Goal: Information Seeking & Learning: Learn about a topic

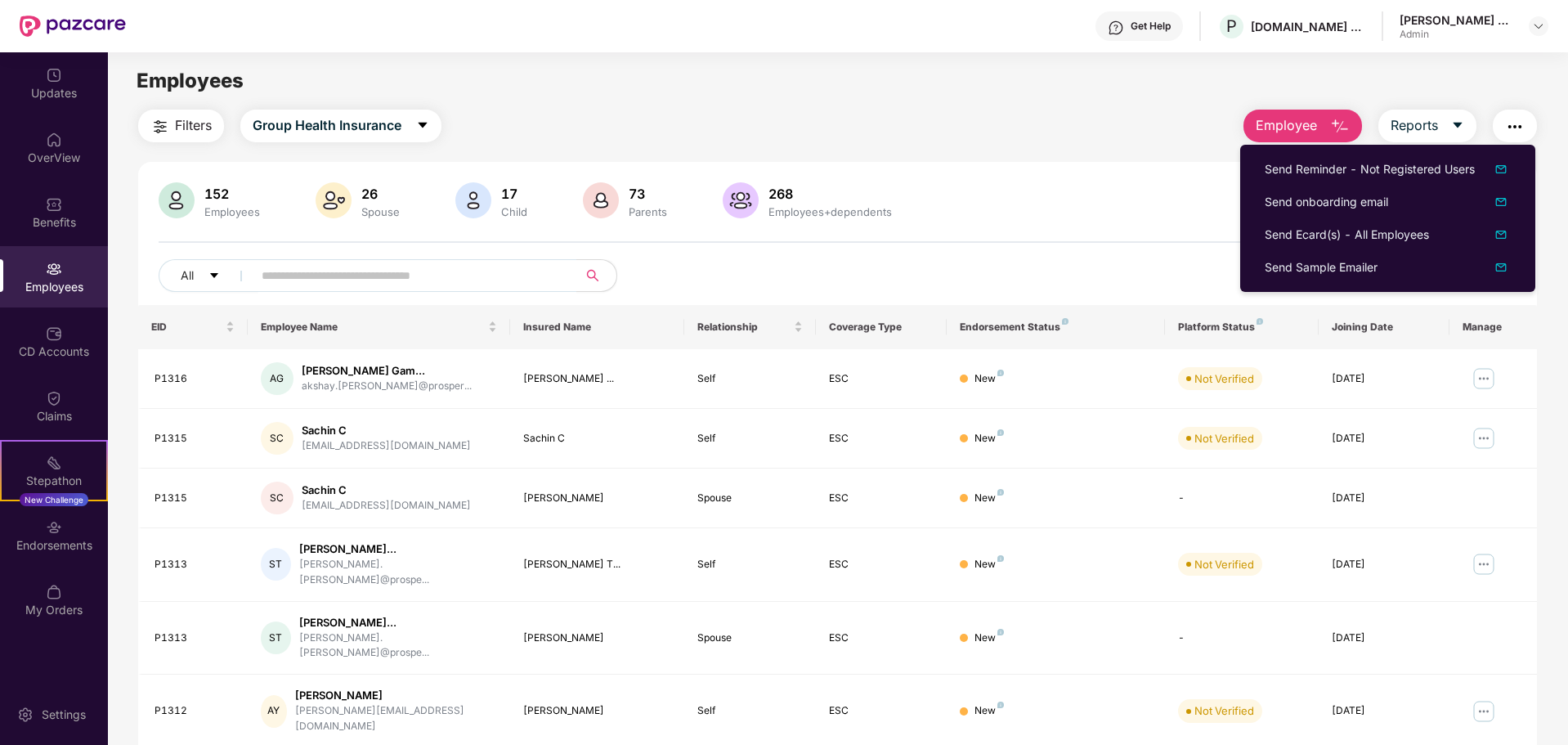
click at [1036, 146] on div "Filters Group Health Insurance Employee Reports 152 Employees 26 Spouse 17 Chil…" at bounding box center [837, 599] width 1399 height 978
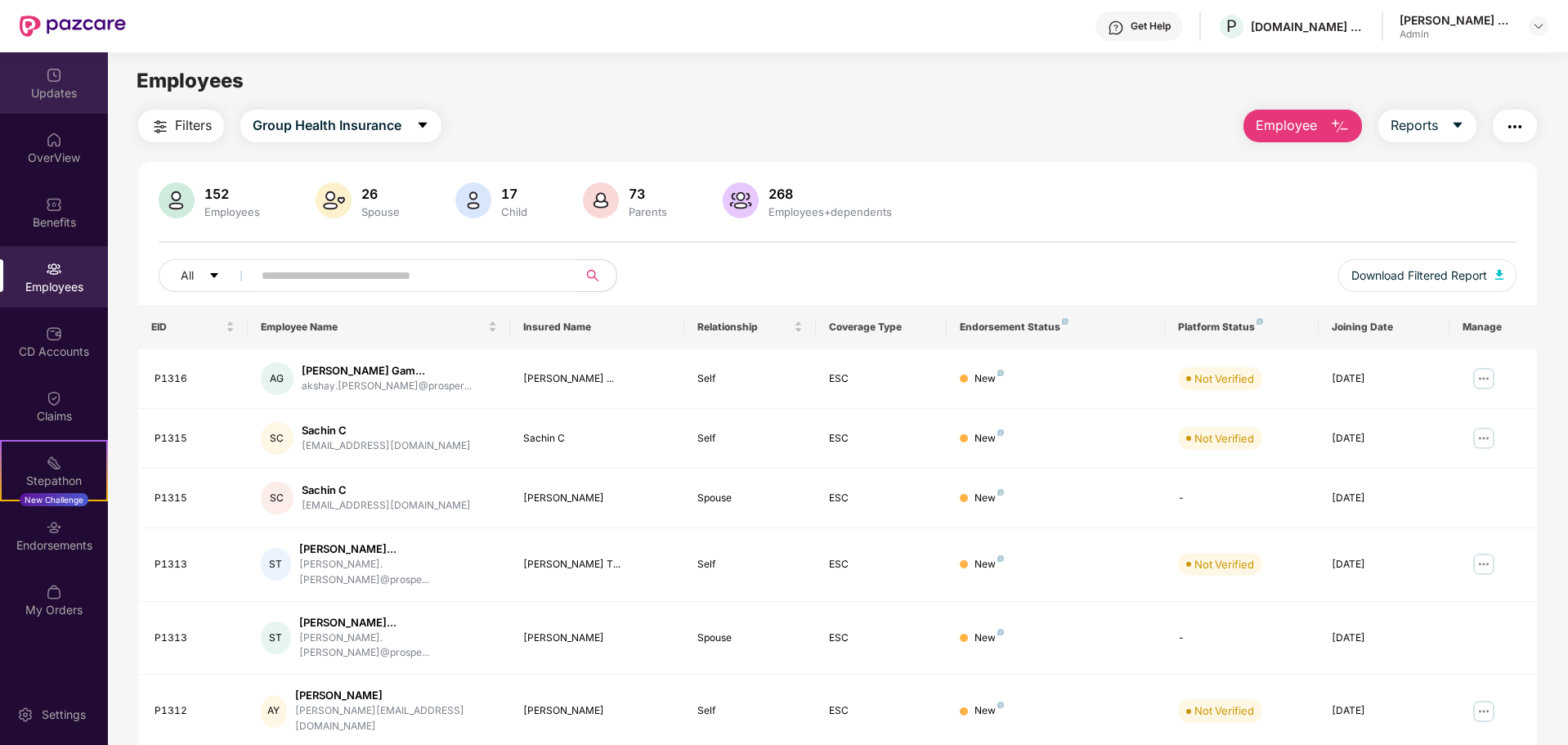
click at [34, 99] on div "Updates" at bounding box center [54, 93] width 108 height 16
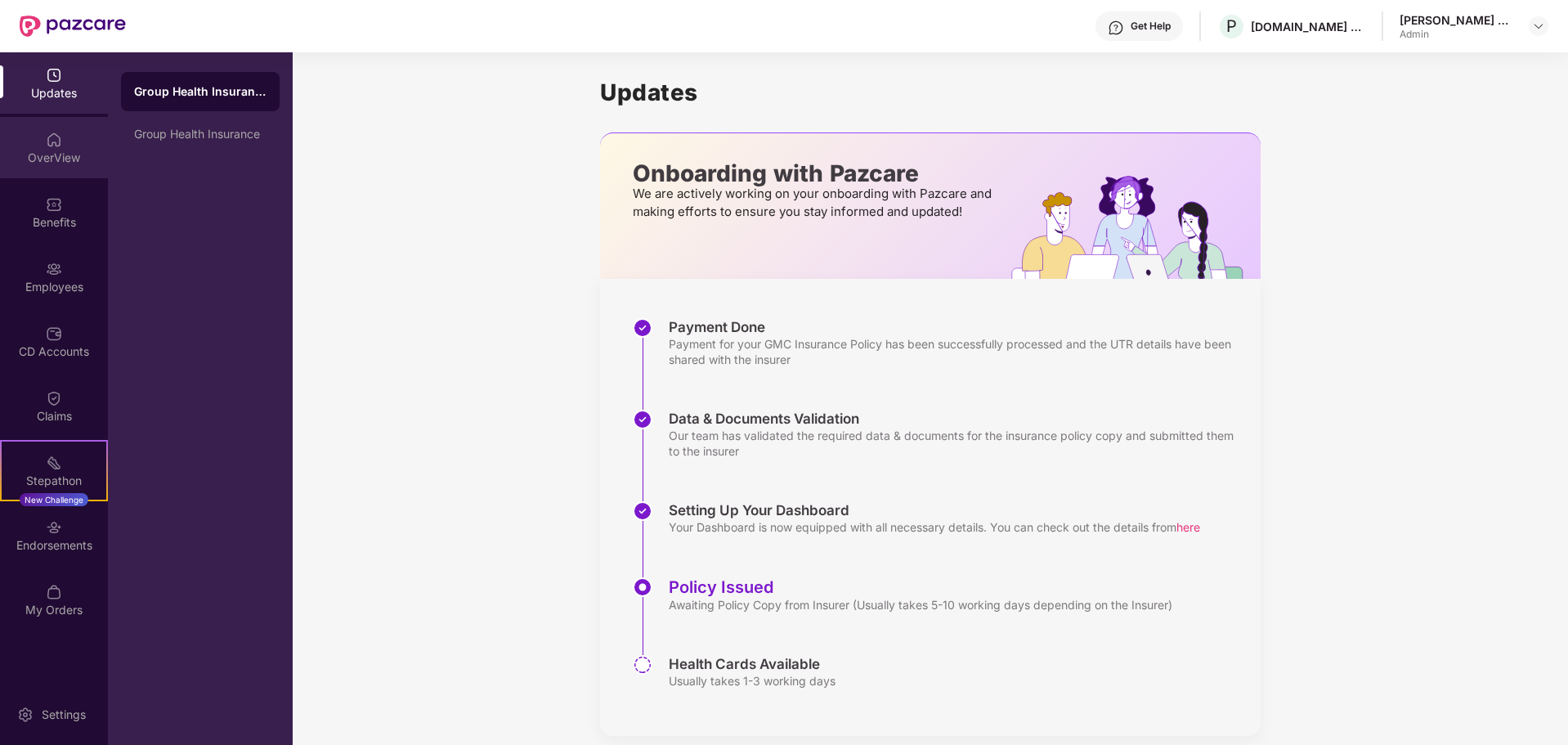
click at [64, 170] on div "OverView" at bounding box center [54, 147] width 108 height 61
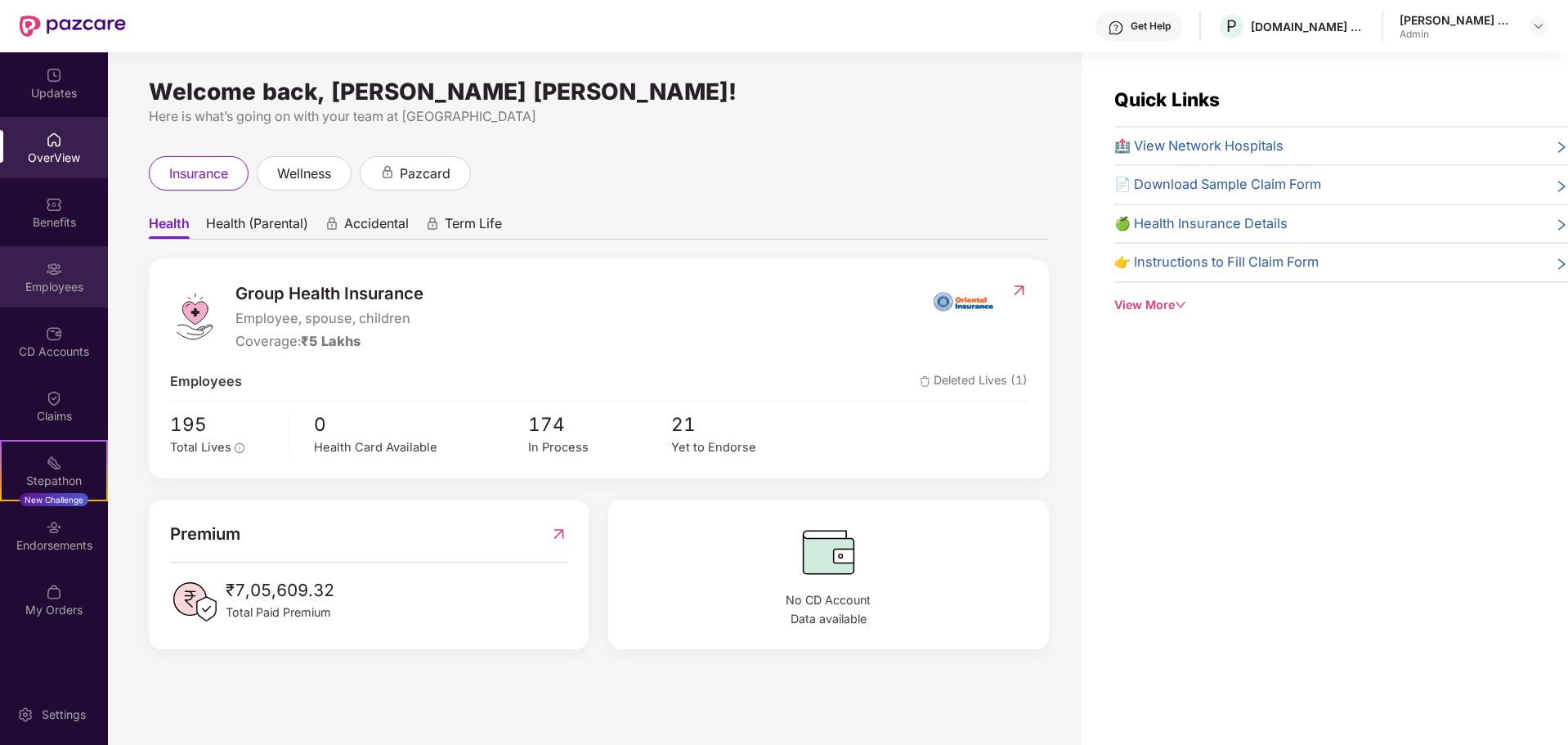
click at [49, 281] on div "Employees" at bounding box center [54, 287] width 108 height 16
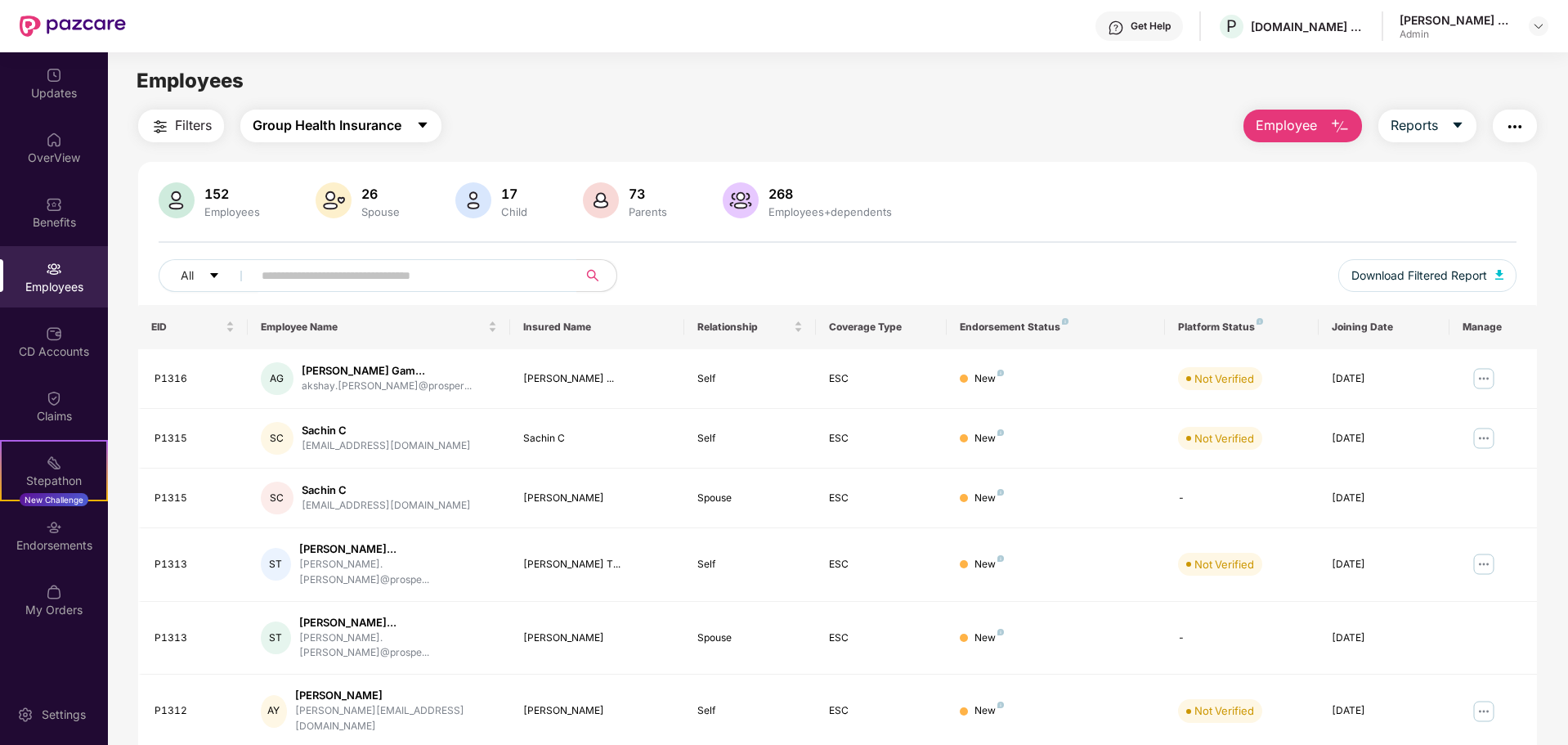
click at [371, 130] on span "Group Health Insurance" at bounding box center [327, 125] width 148 height 21
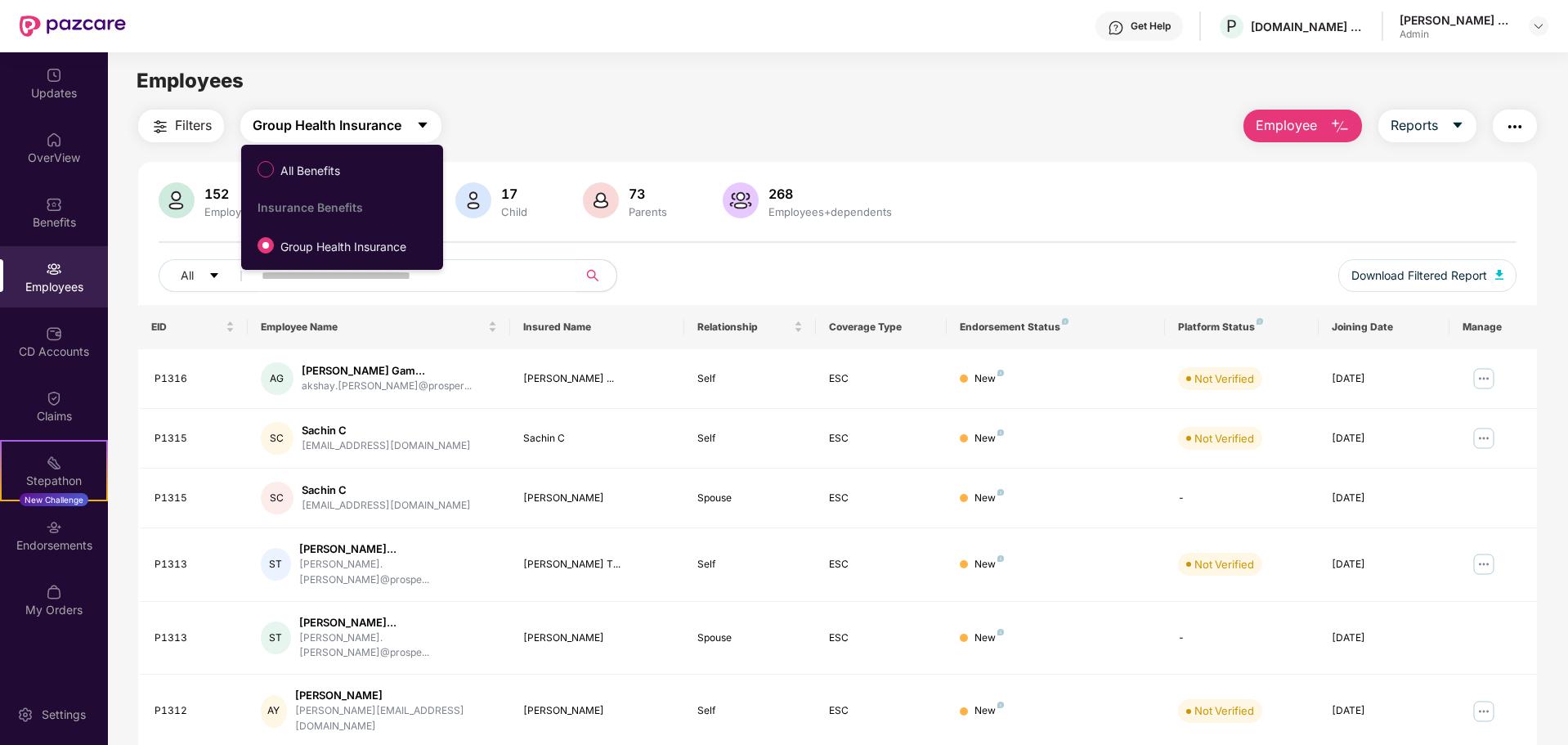
click at [371, 130] on span "Group Health Insurance" at bounding box center [327, 125] width 148 height 21
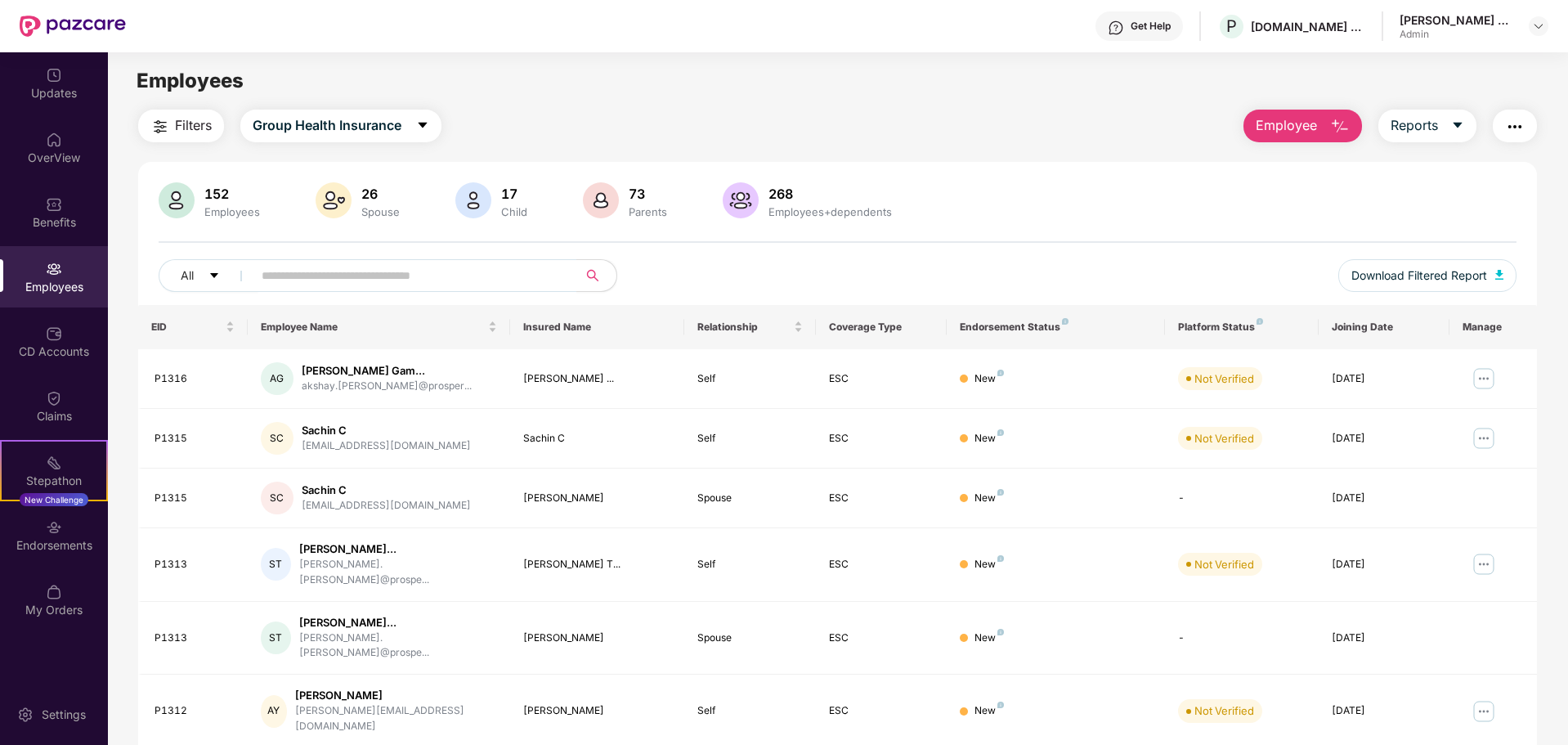
click at [200, 115] on span "Filters" at bounding box center [193, 125] width 37 height 21
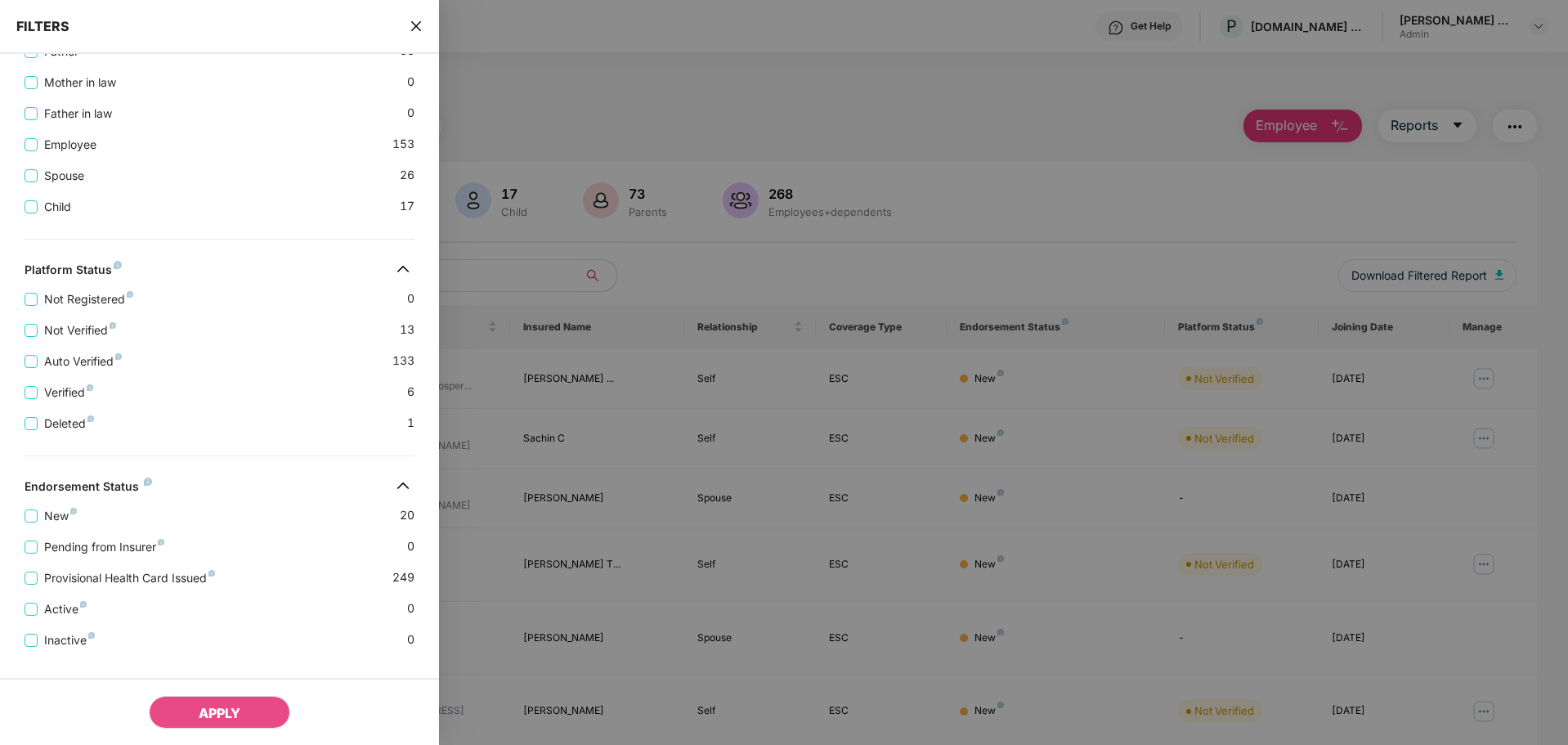
scroll to position [323, 0]
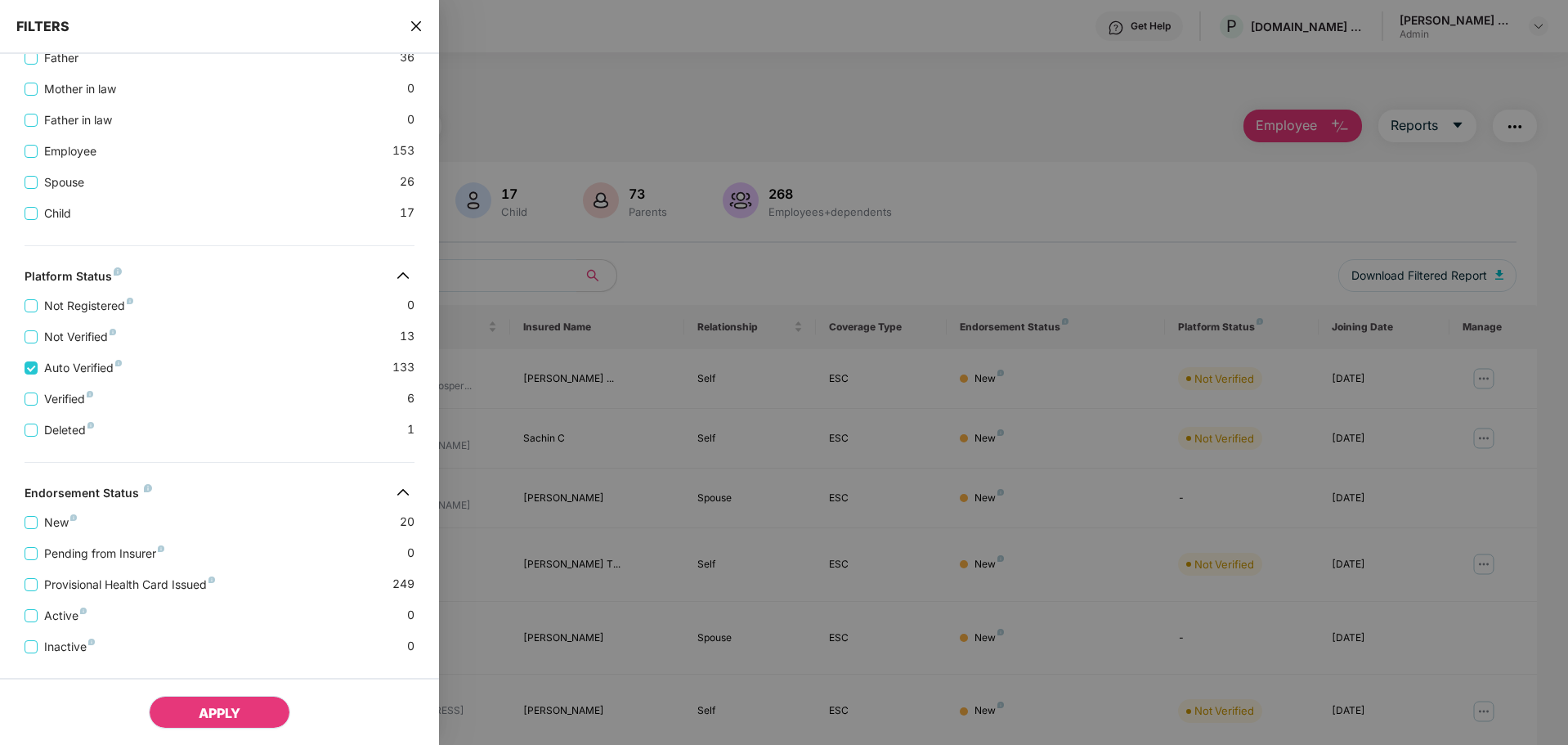
click at [213, 703] on button "APPLY" at bounding box center [219, 712] width 142 height 33
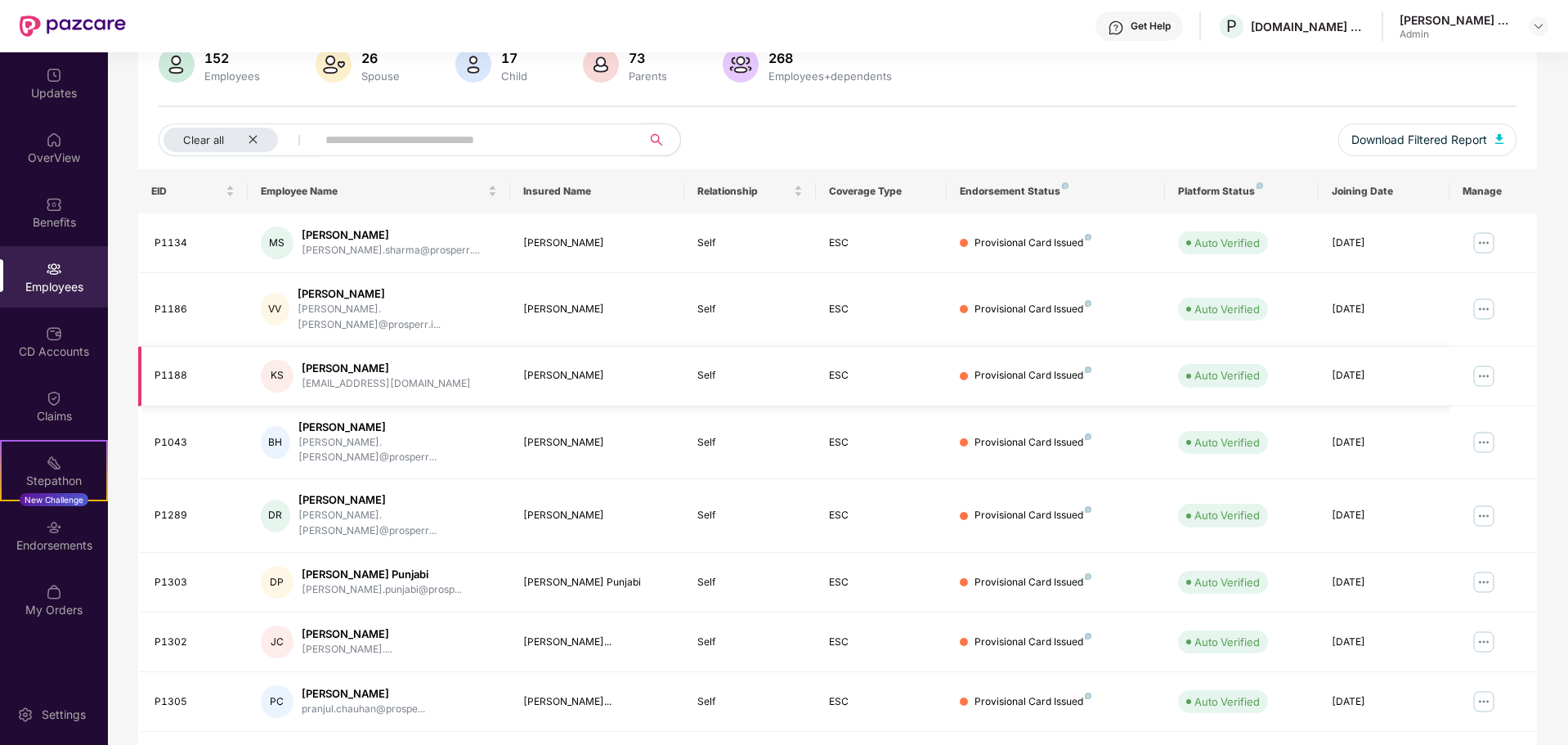
scroll to position [0, 0]
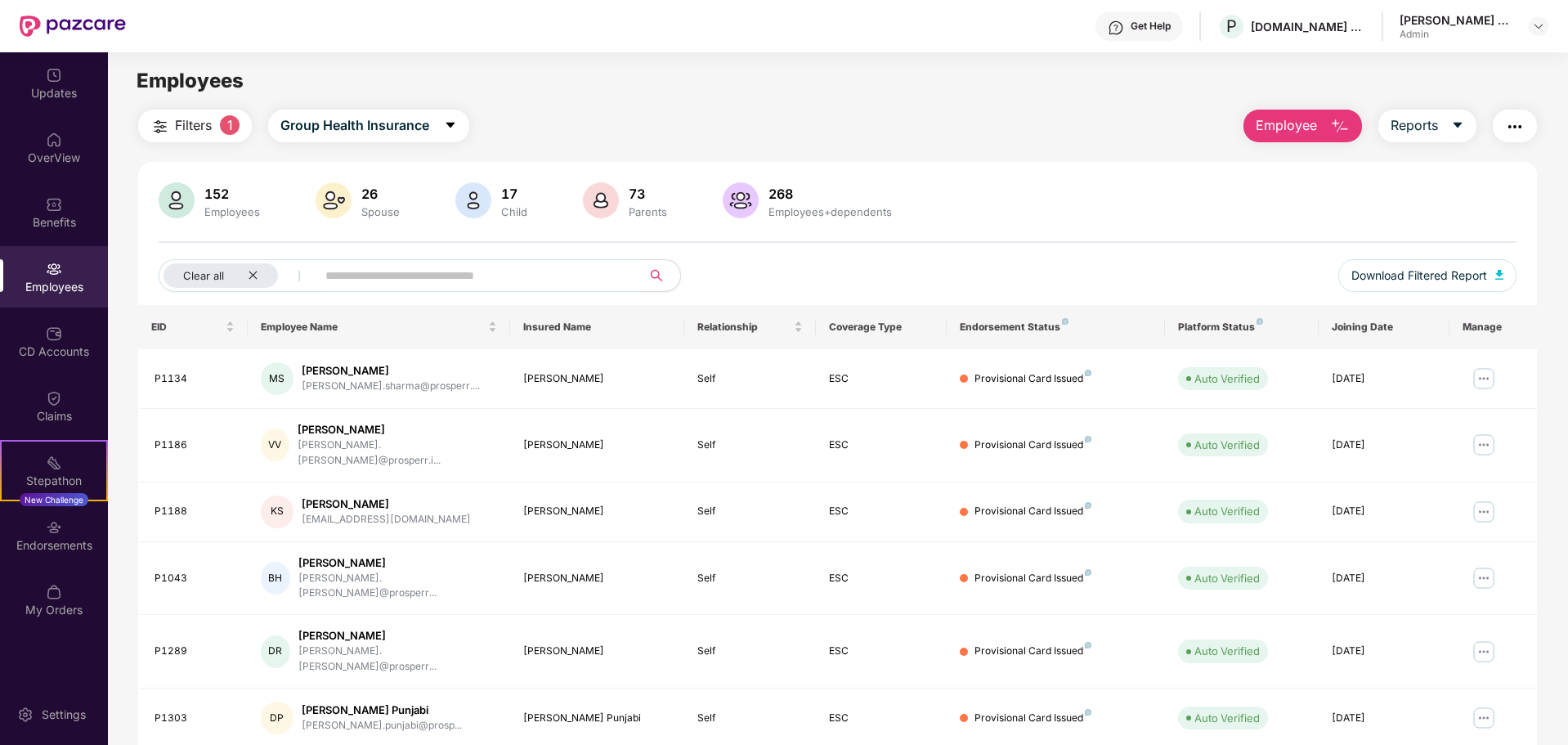
click at [205, 126] on span "Filters" at bounding box center [193, 125] width 37 height 21
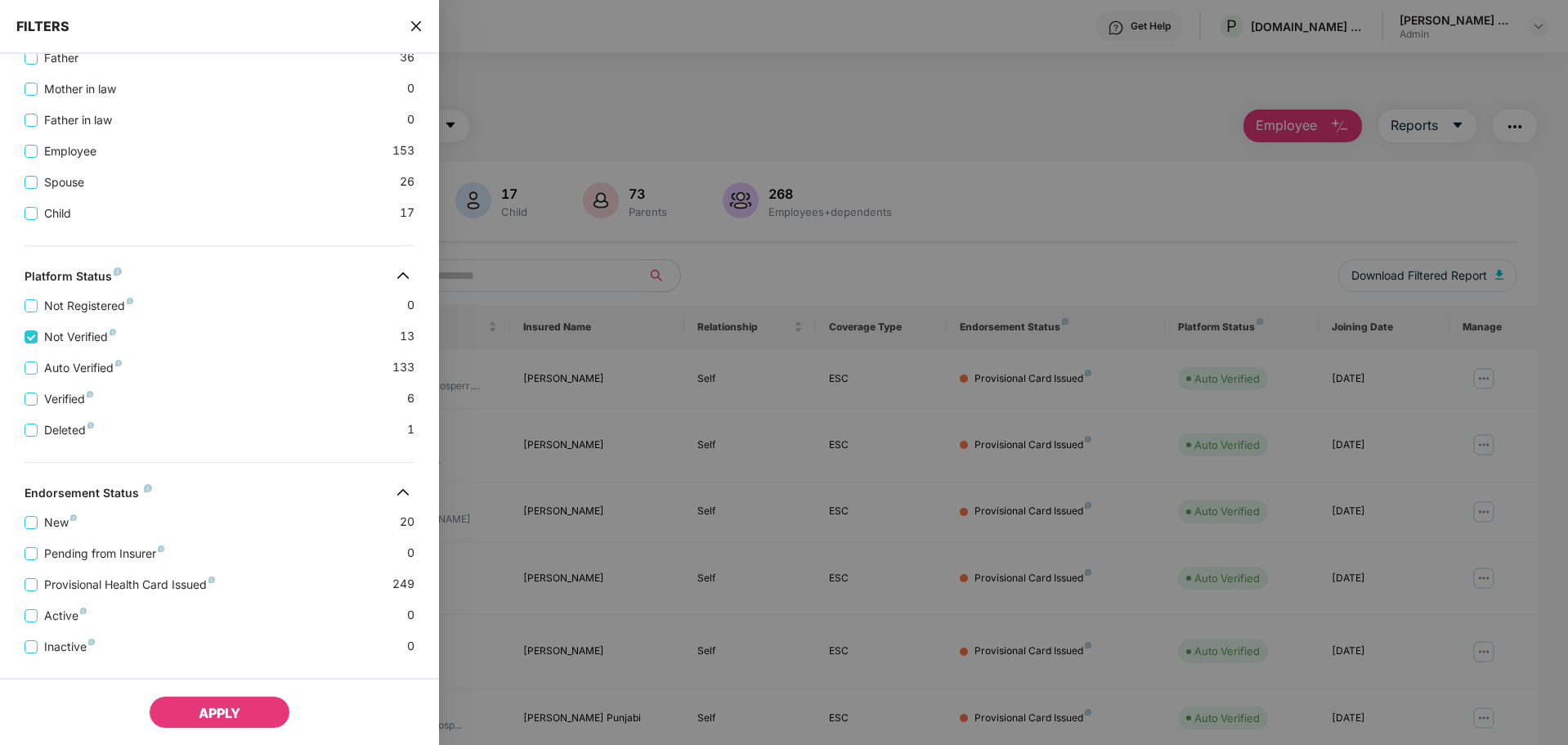
click at [252, 721] on button "APPLY" at bounding box center [219, 712] width 142 height 33
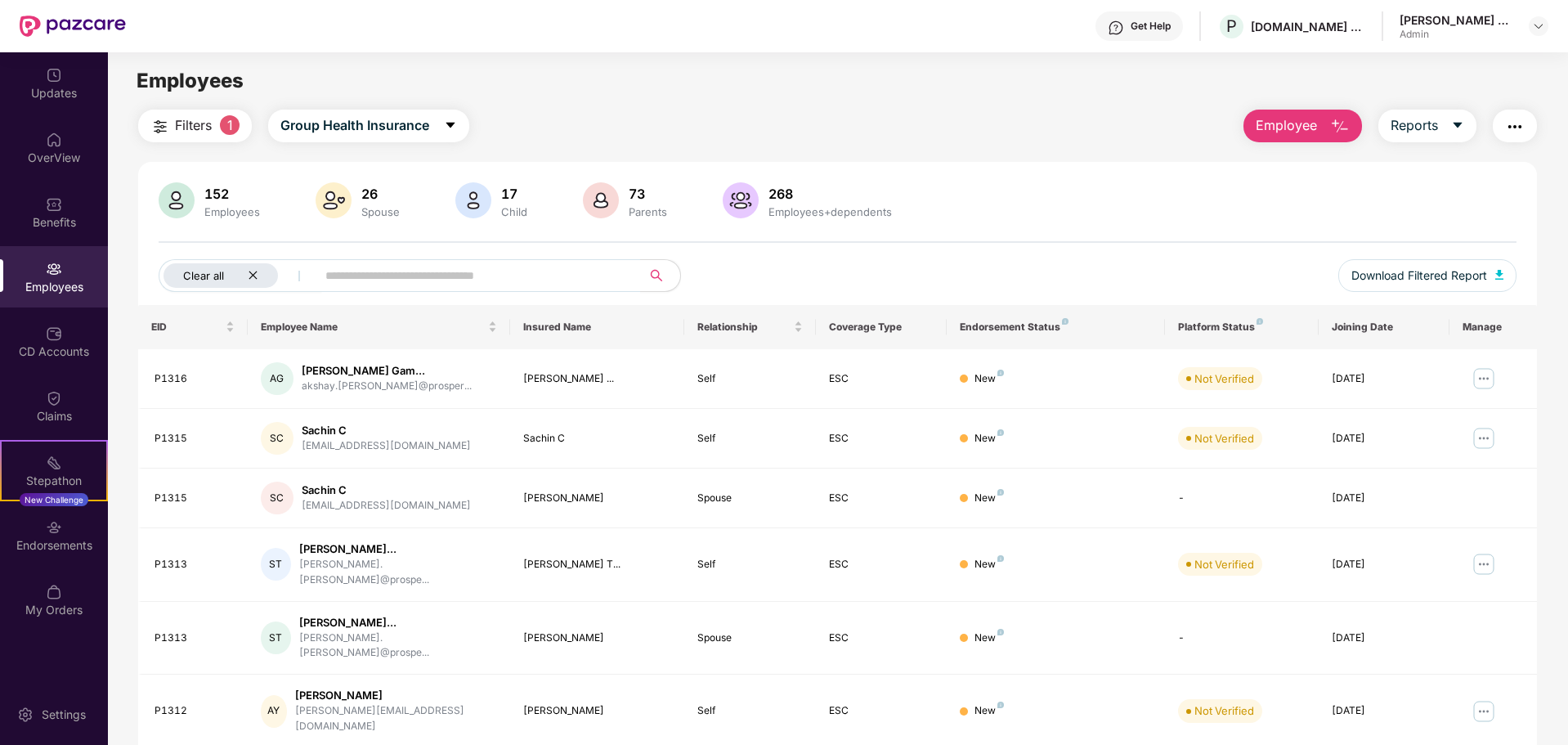
click at [248, 271] on icon "close" at bounding box center [253, 276] width 10 height 10
click at [185, 123] on span "Filters" at bounding box center [193, 125] width 37 height 21
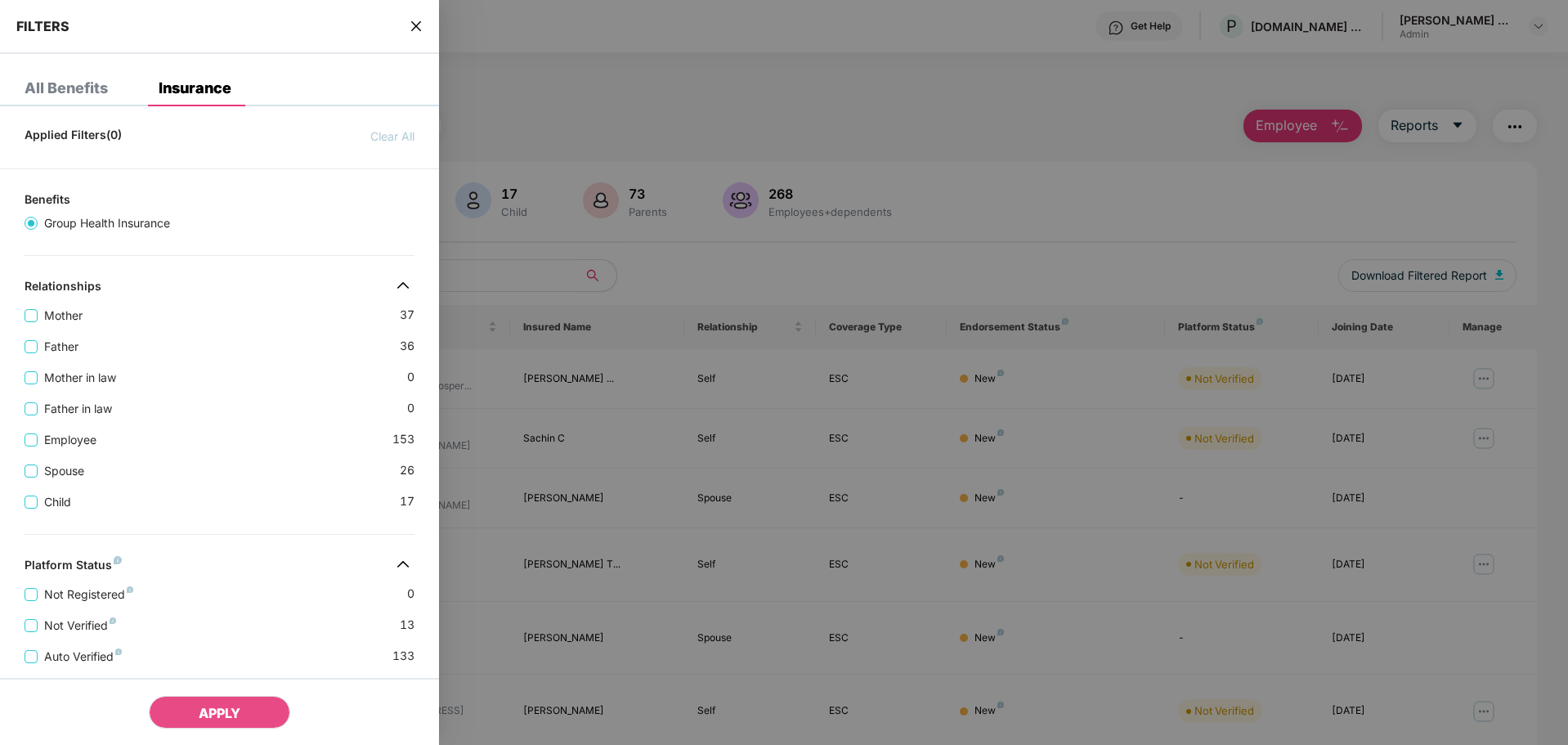
click at [86, 96] on div "All Benefits" at bounding box center [66, 88] width 83 height 16
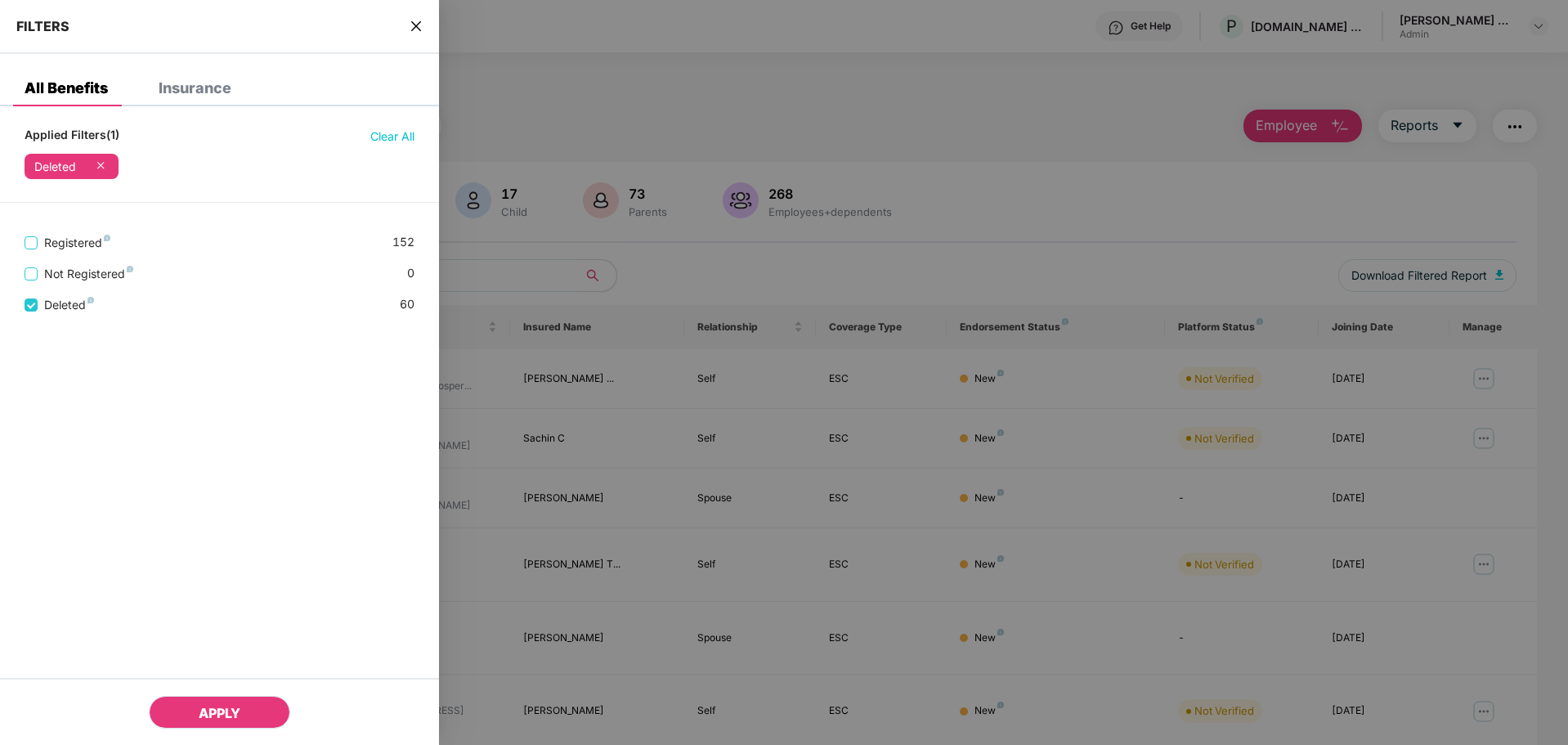
click at [195, 719] on button "APPLY" at bounding box center [219, 712] width 142 height 33
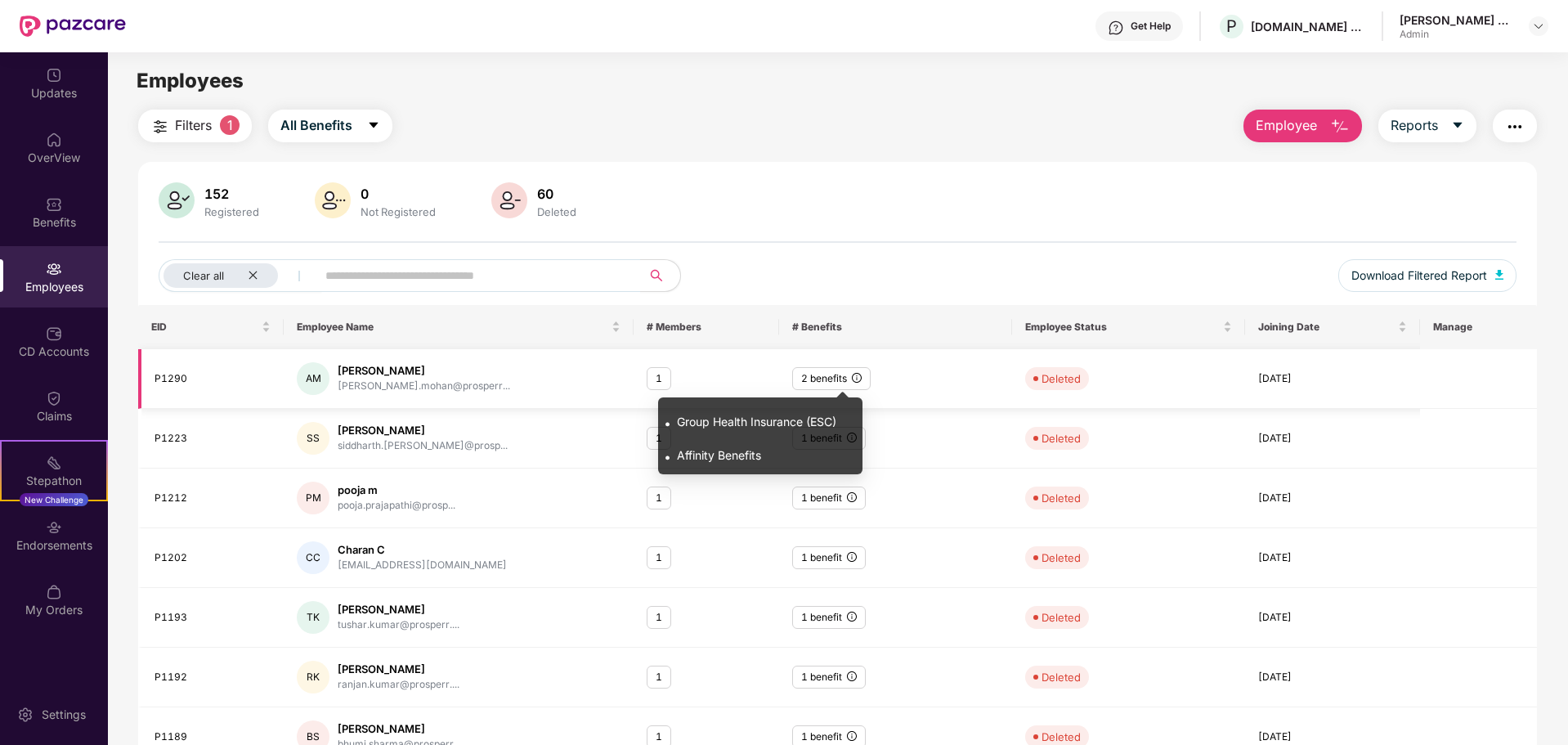
click at [859, 378] on icon "info-circle" at bounding box center [856, 378] width 9 height 9
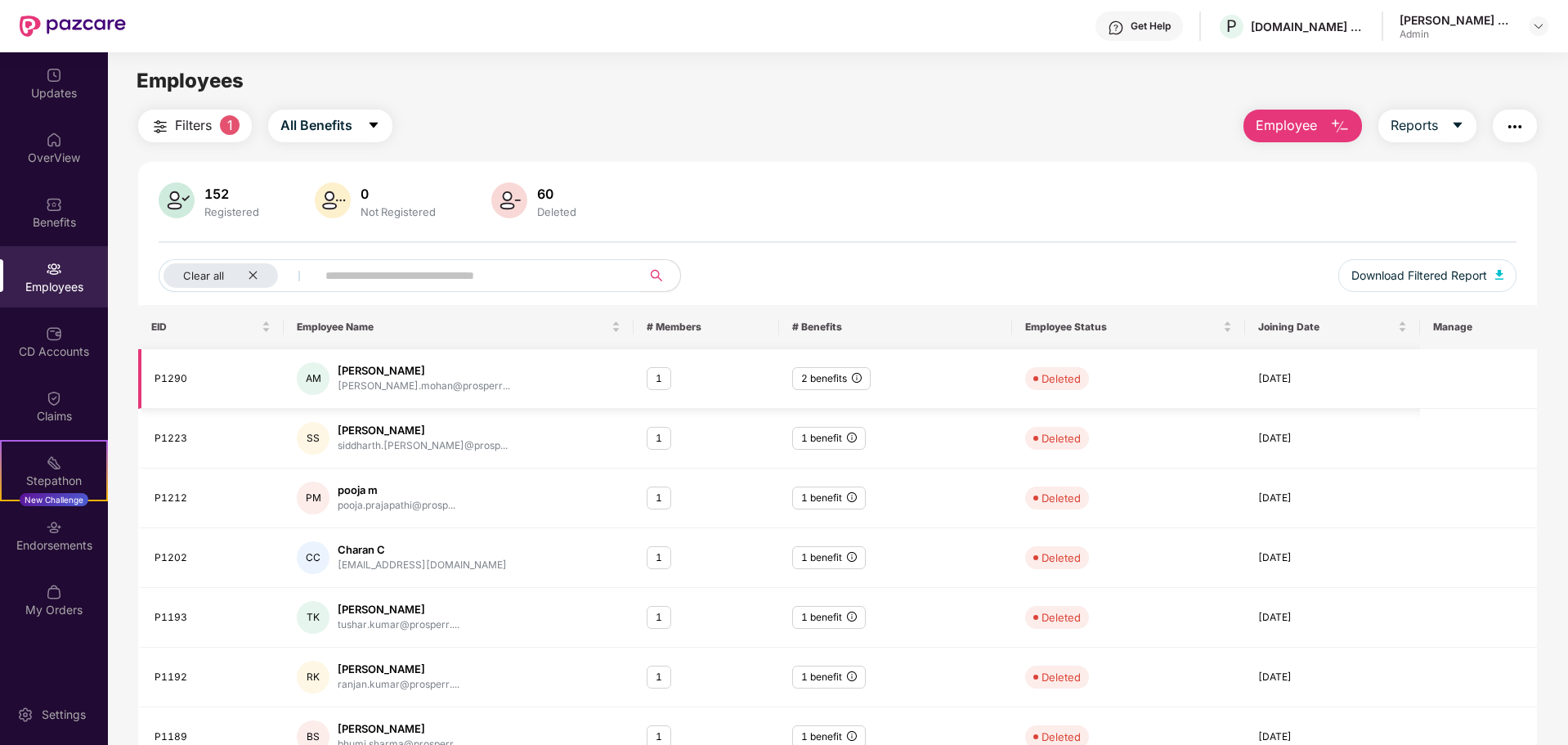
click at [428, 394] on div "AM [PERSON_NAME] [PERSON_NAME].mohan@prosperr..." at bounding box center [458, 379] width 323 height 33
click at [252, 272] on icon "close" at bounding box center [253, 276] width 10 height 10
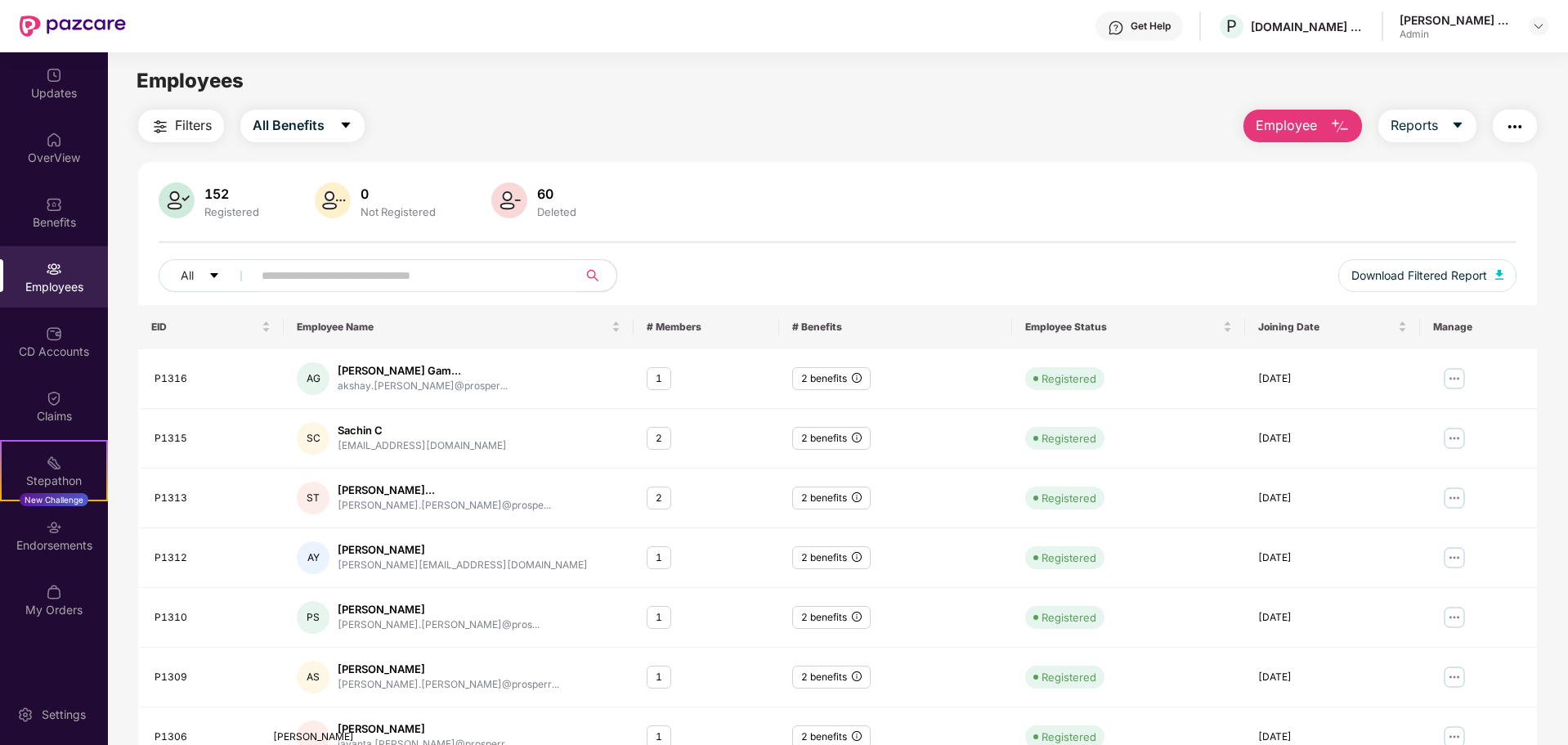
click at [520, 104] on main "Employees Filters All Benefits Employee Reports 152 Registered 0 Not Registered…" at bounding box center [837, 425] width 1459 height 745
click at [1423, 123] on span "Reports" at bounding box center [1414, 125] width 47 height 21
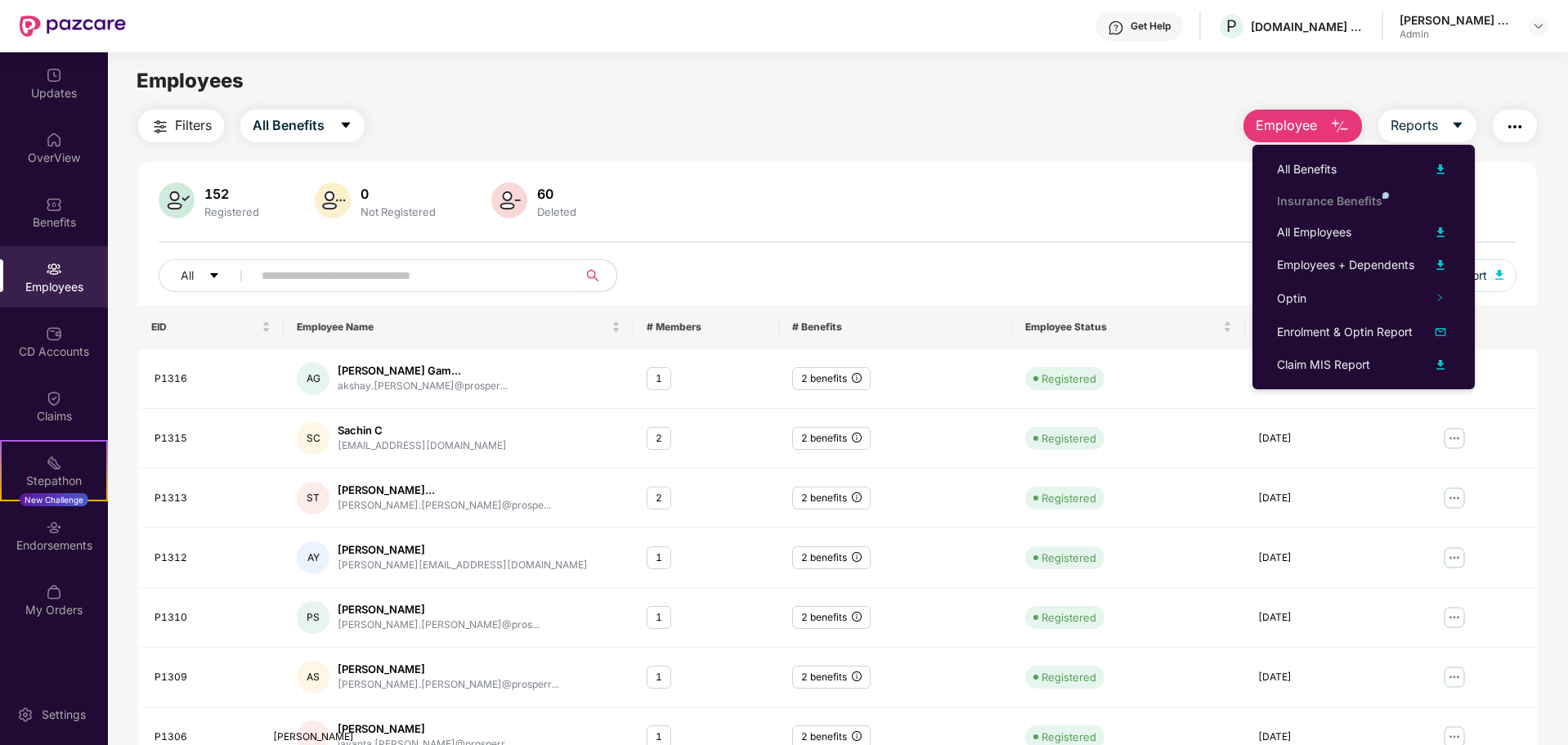
click at [627, 271] on div "All" at bounding box center [555, 276] width 793 height 33
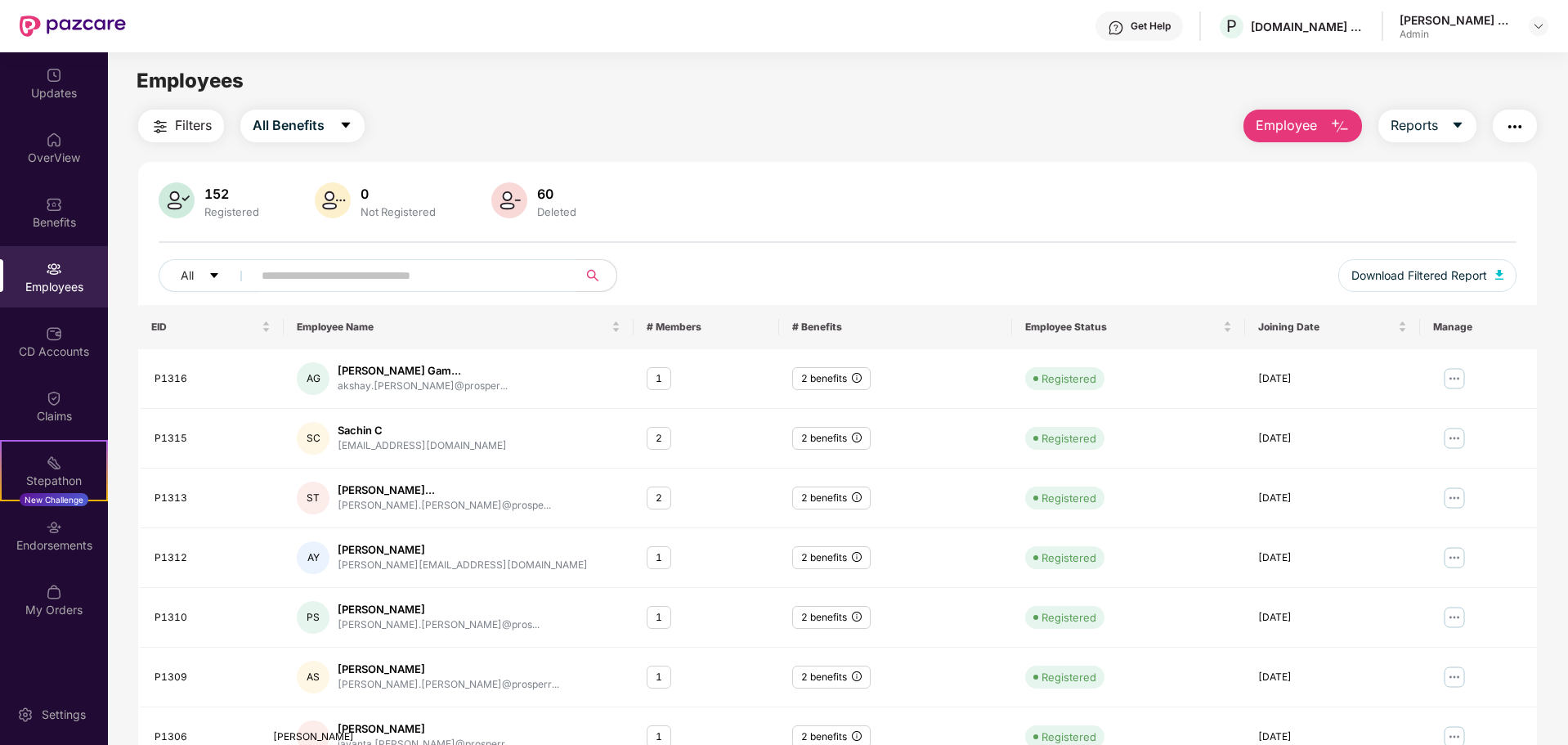
click at [507, 197] on img at bounding box center [510, 201] width 36 height 36
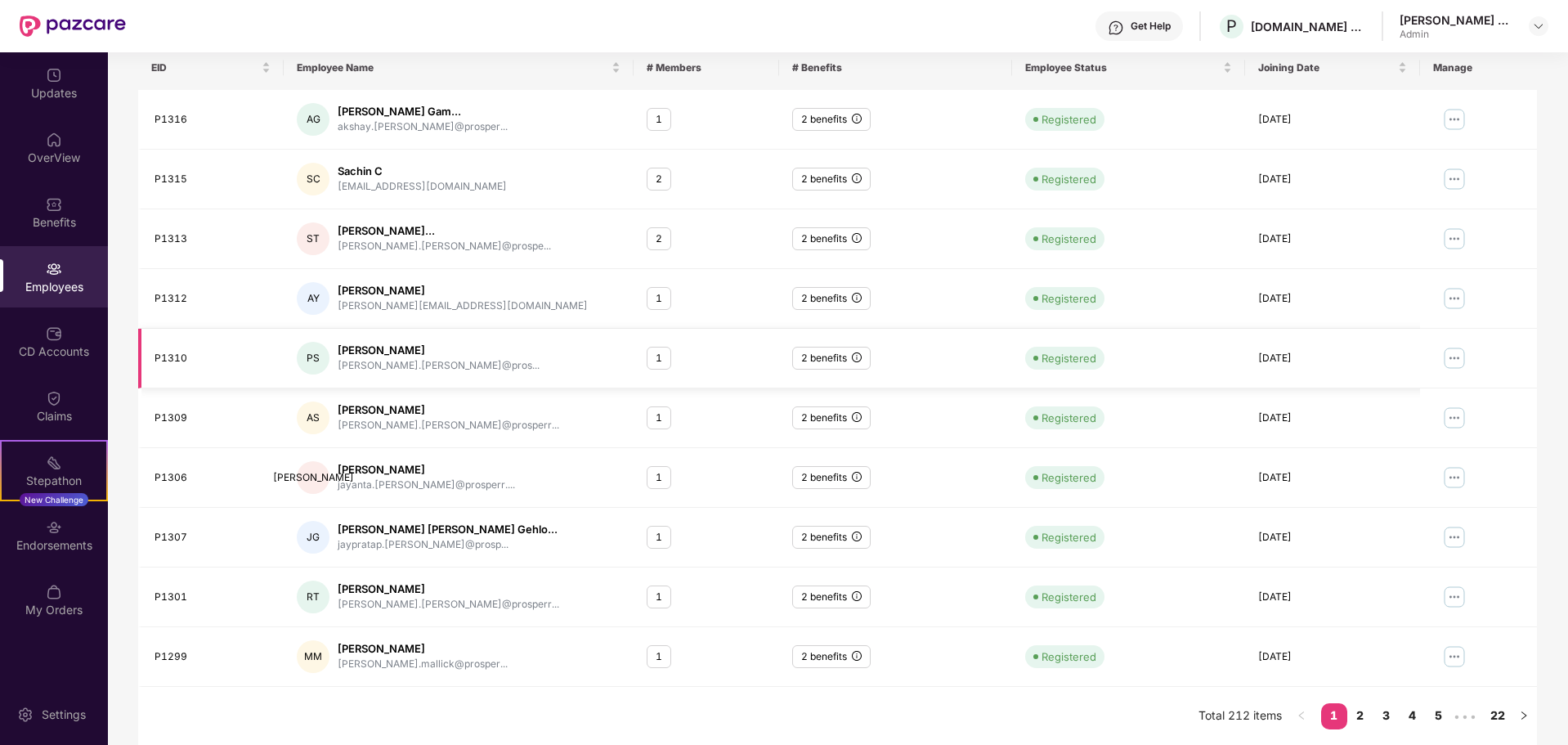
scroll to position [260, 0]
click at [1357, 713] on link "2" at bounding box center [1360, 715] width 27 height 25
click at [1387, 713] on link "3" at bounding box center [1386, 715] width 27 height 25
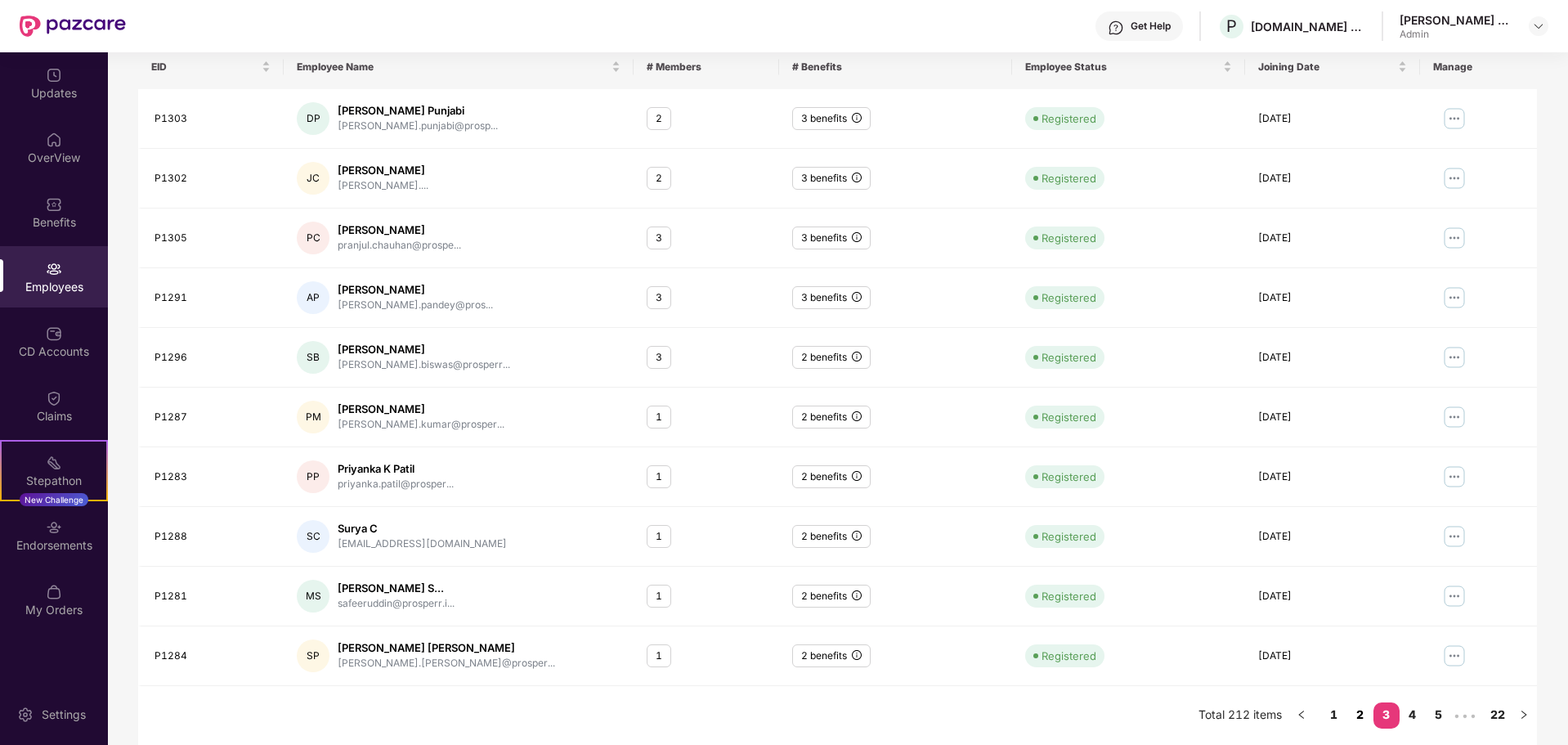
click at [1365, 715] on link "2" at bounding box center [1360, 715] width 27 height 25
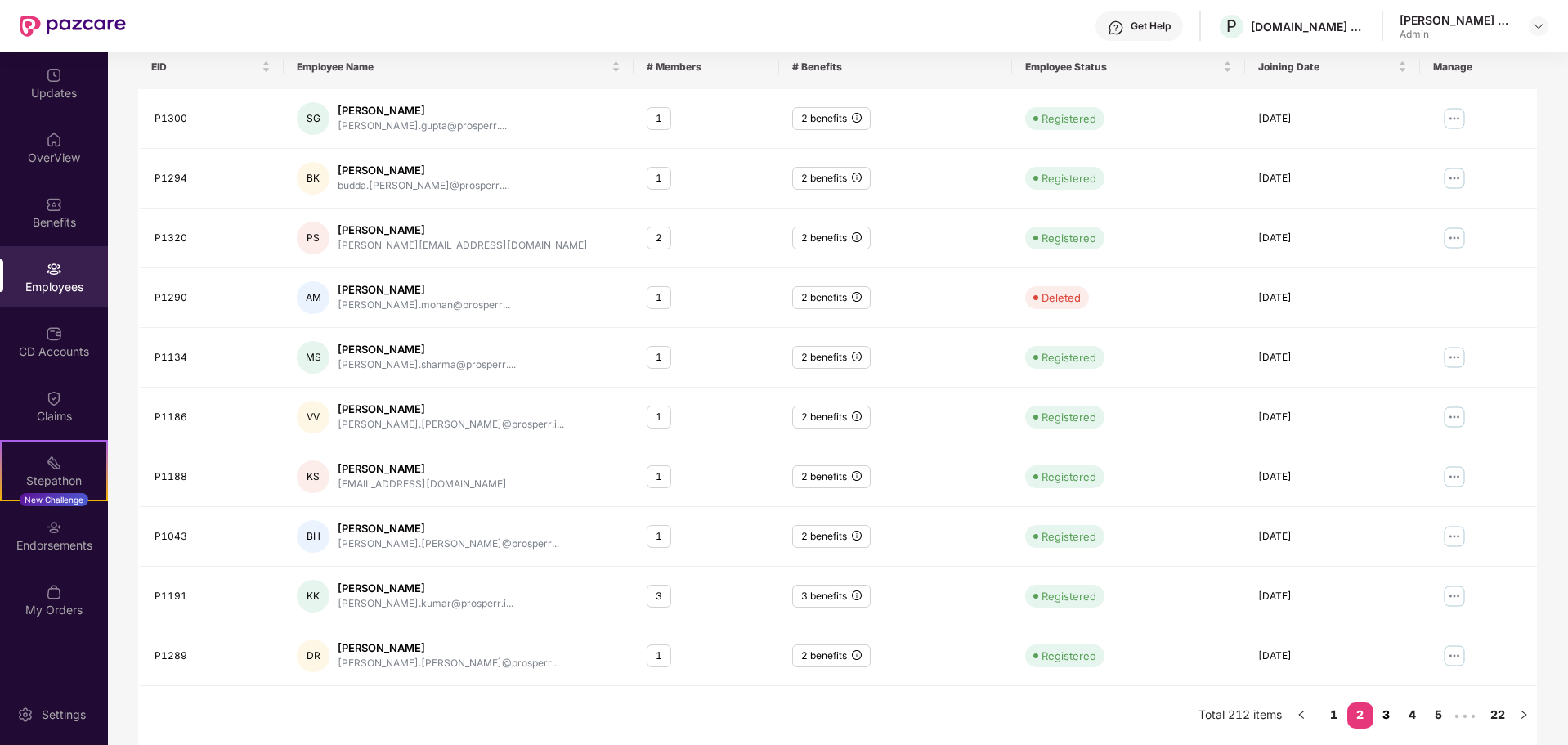
click at [1384, 709] on link "3" at bounding box center [1386, 715] width 27 height 25
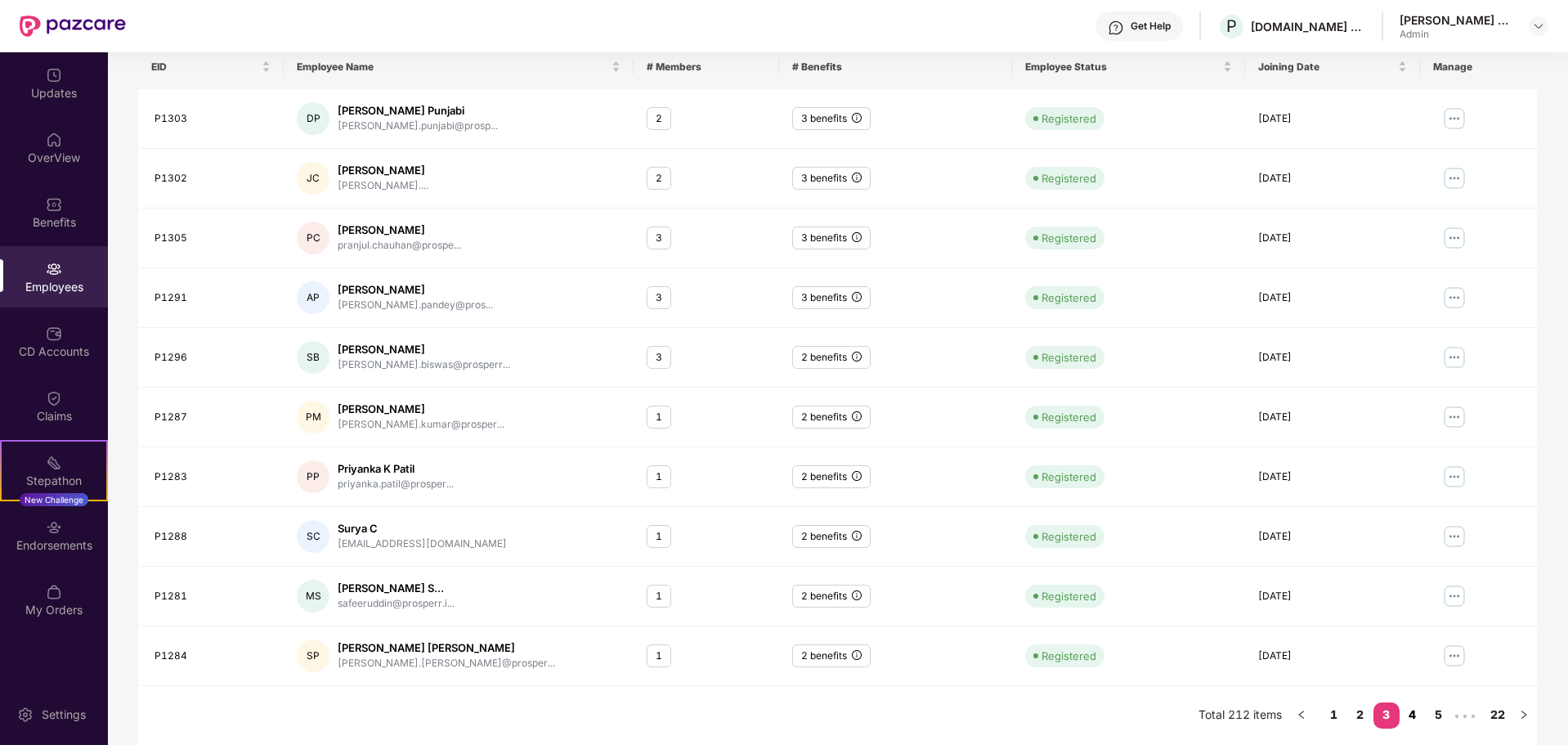
click at [1412, 709] on link "4" at bounding box center [1413, 715] width 27 height 25
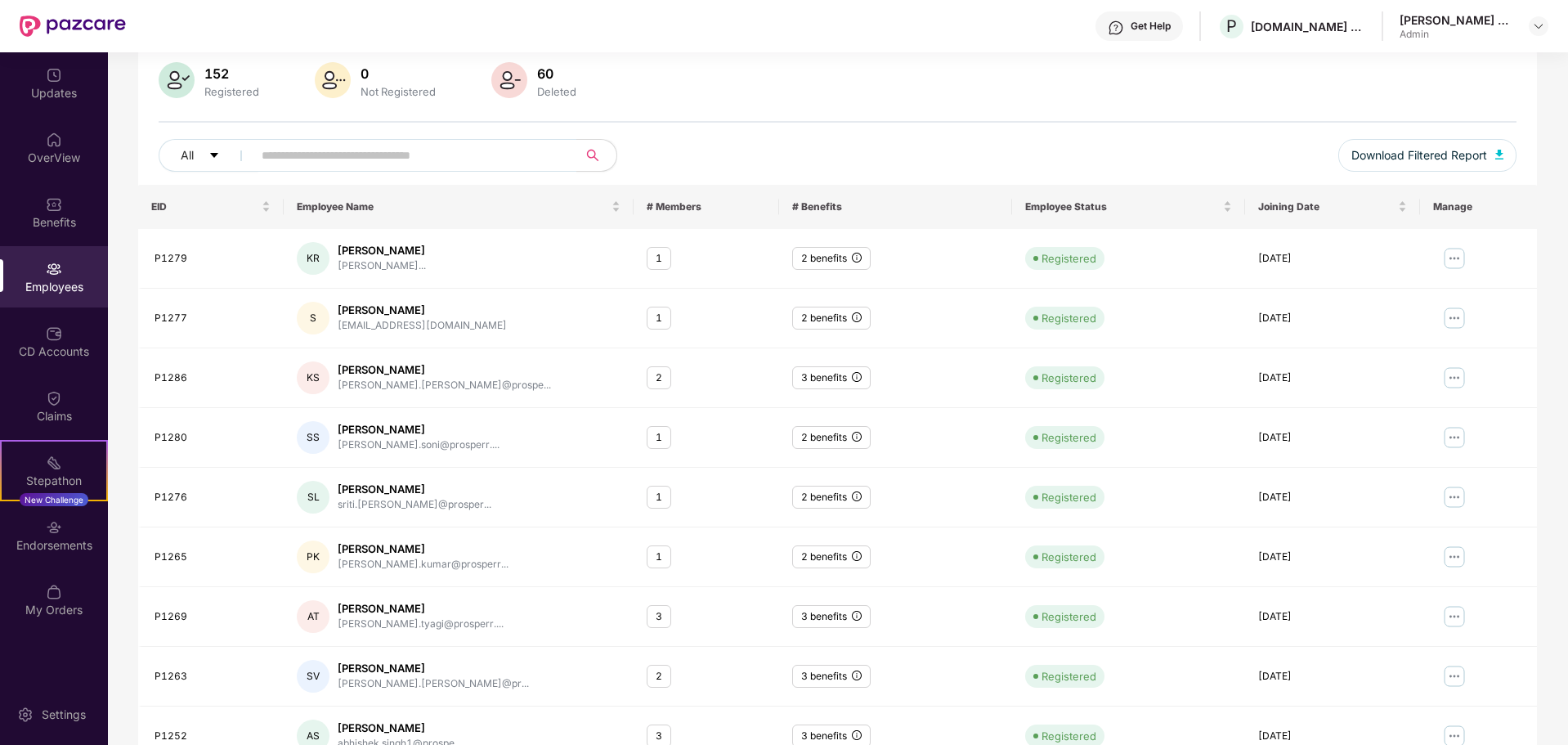
scroll to position [0, 0]
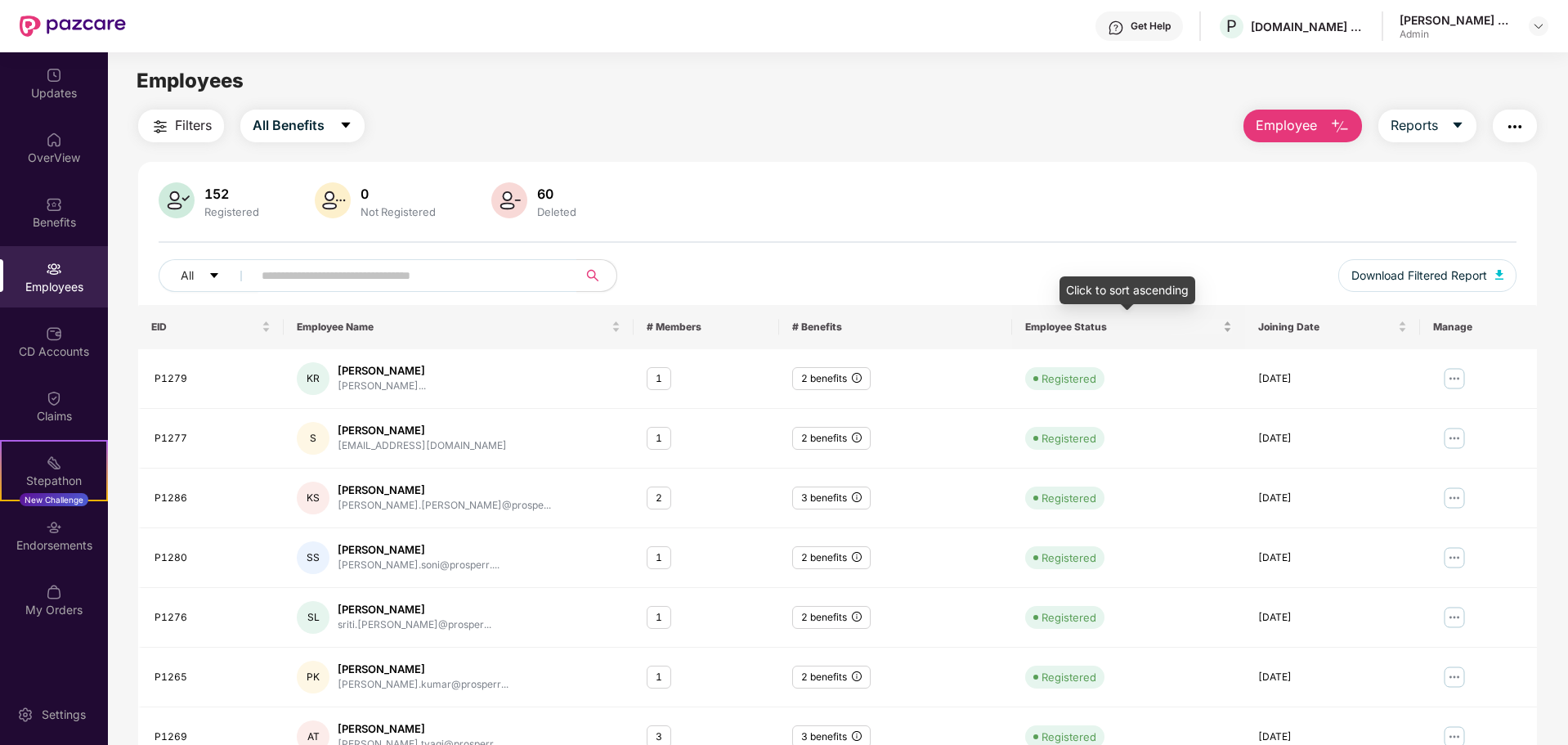
click at [1227, 325] on div "Employee Status" at bounding box center [1128, 327] width 207 height 15
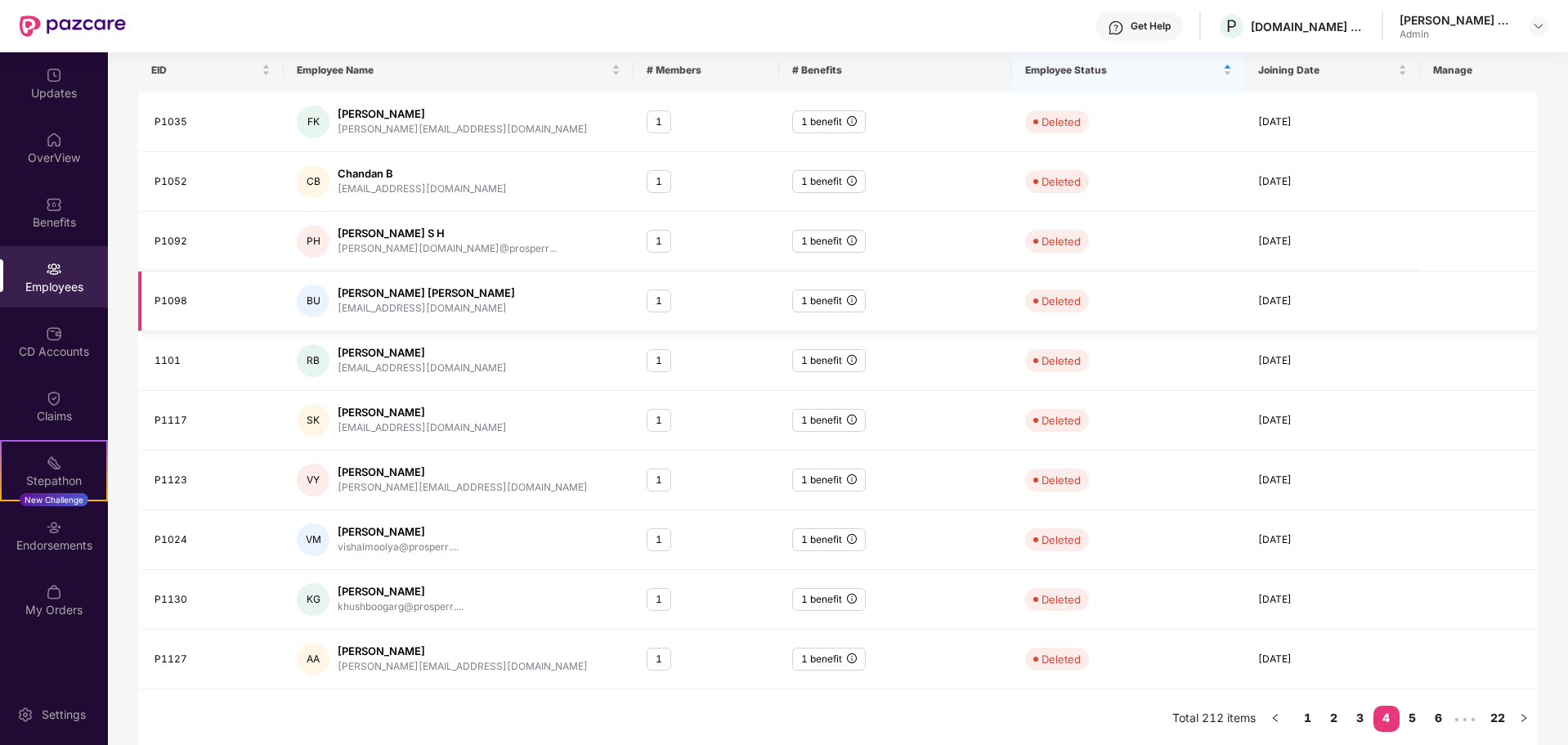
scroll to position [260, 0]
click at [1326, 715] on link "2" at bounding box center [1334, 715] width 27 height 25
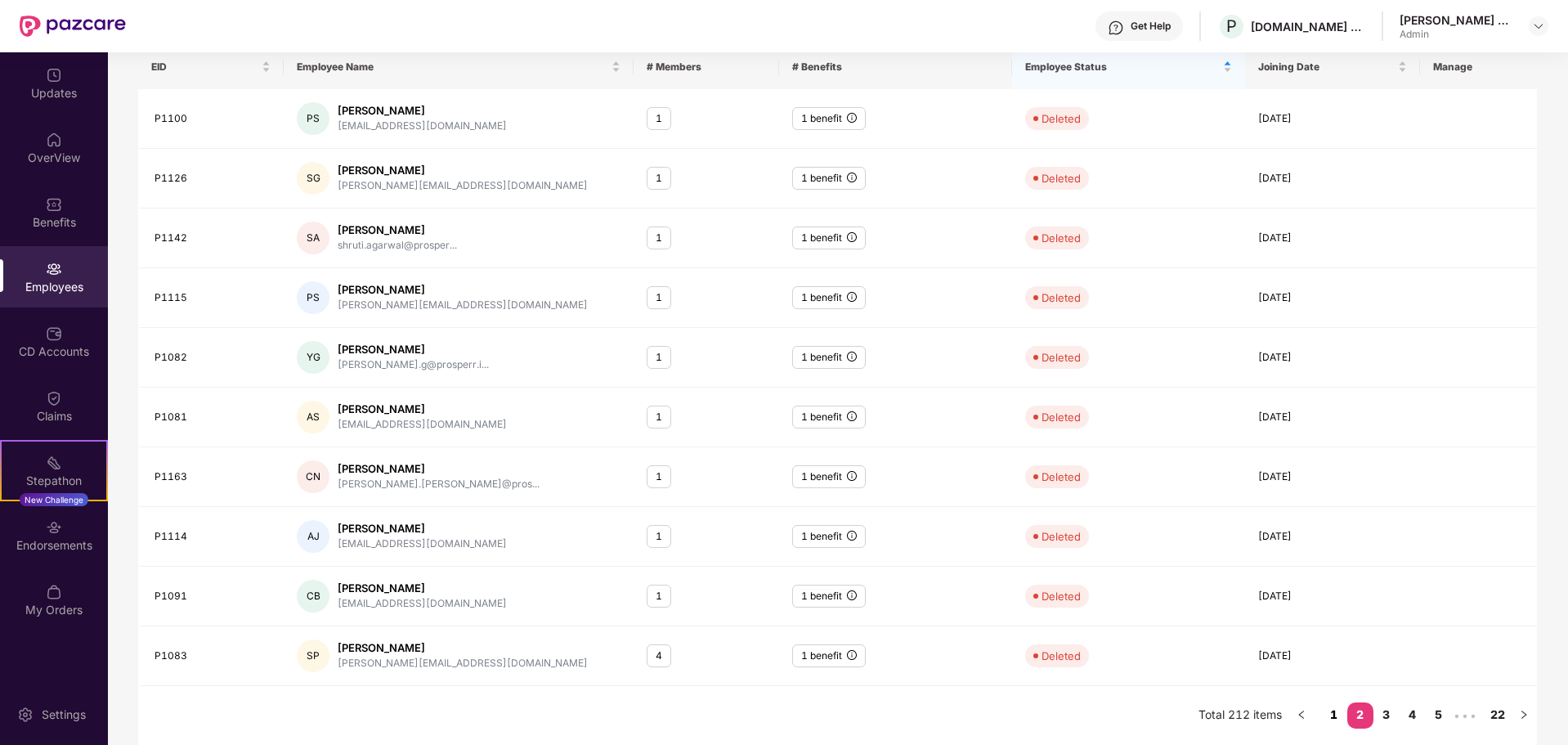
click at [1334, 712] on link "1" at bounding box center [1334, 715] width 27 height 25
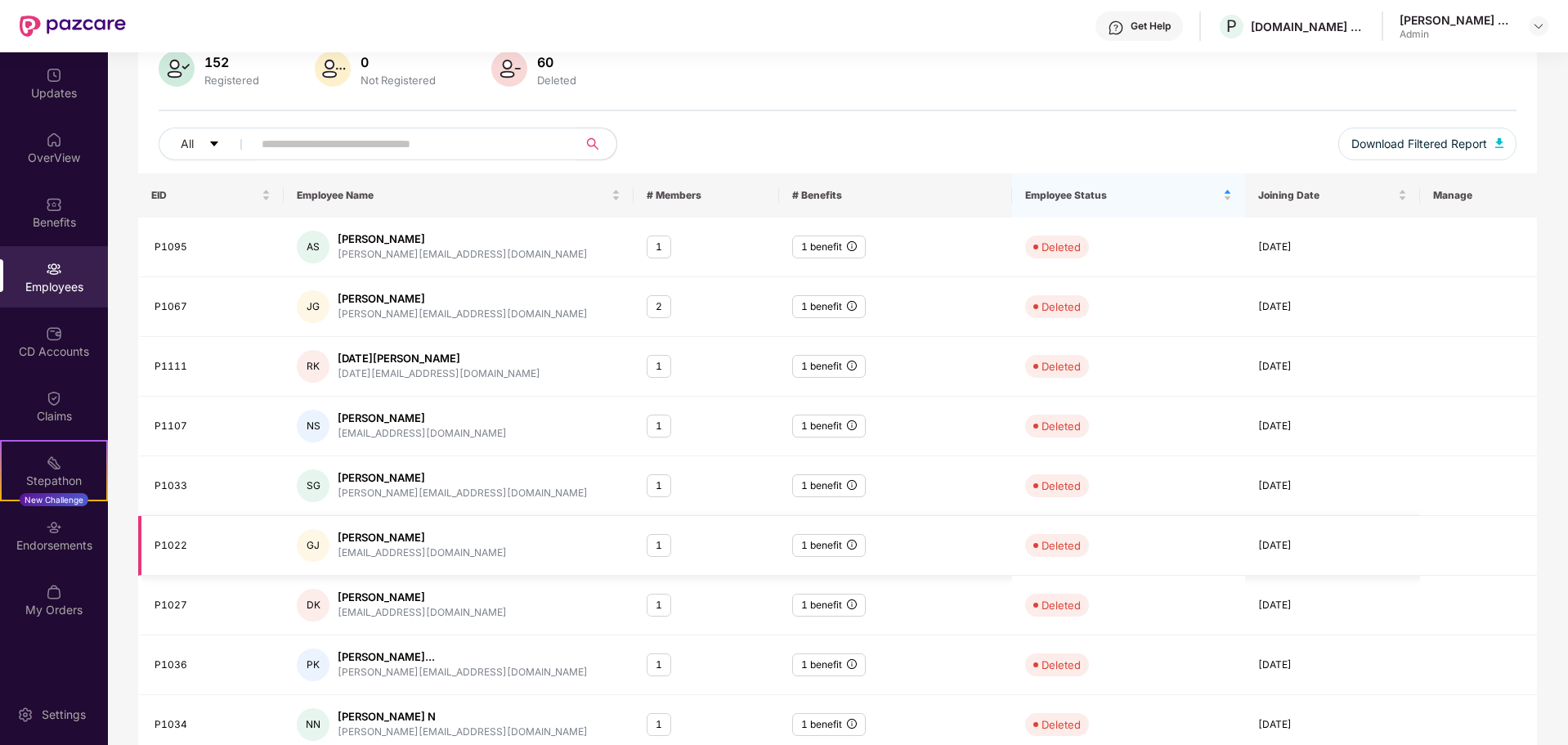
scroll to position [0, 0]
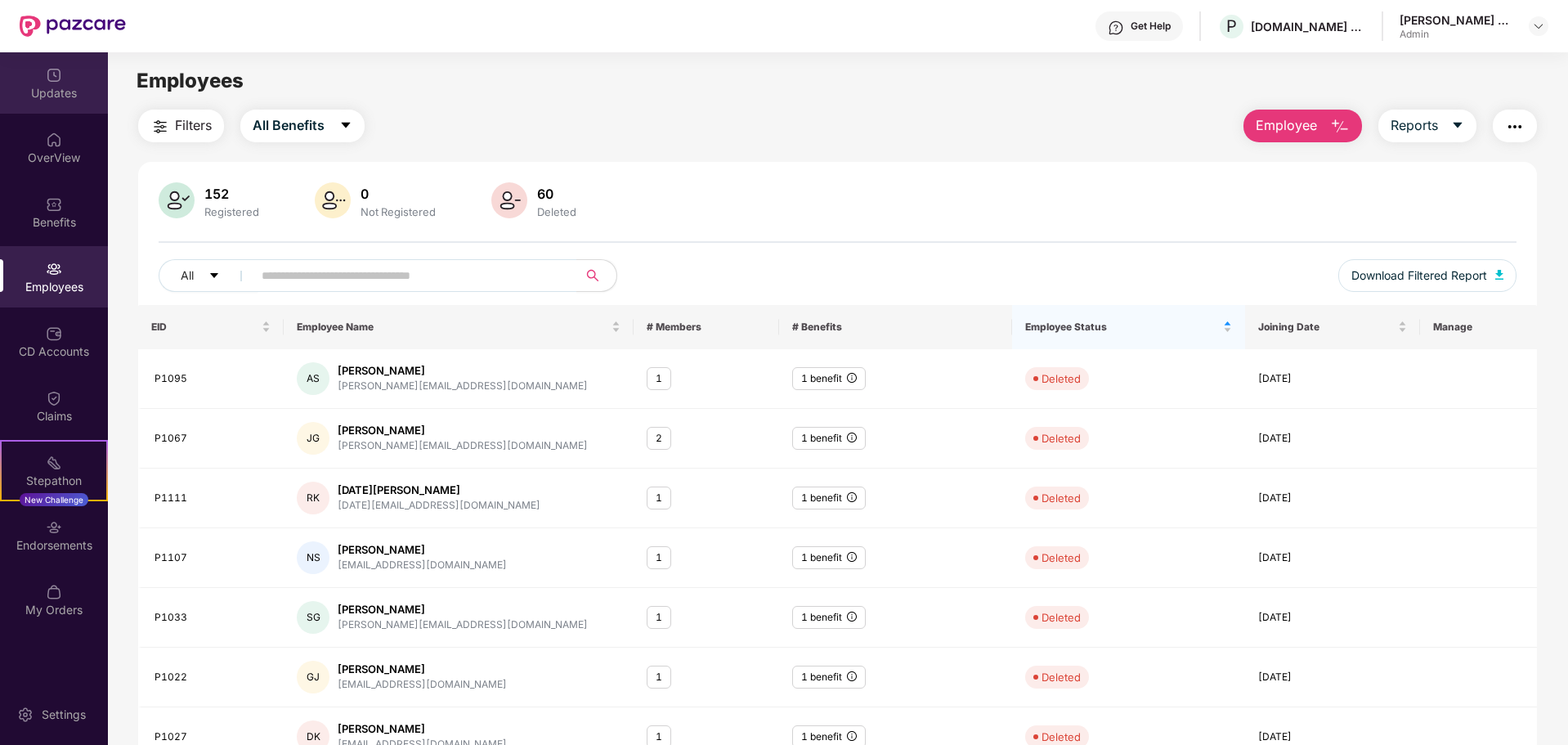
click at [57, 65] on div at bounding box center [53, 73] width 16 height 16
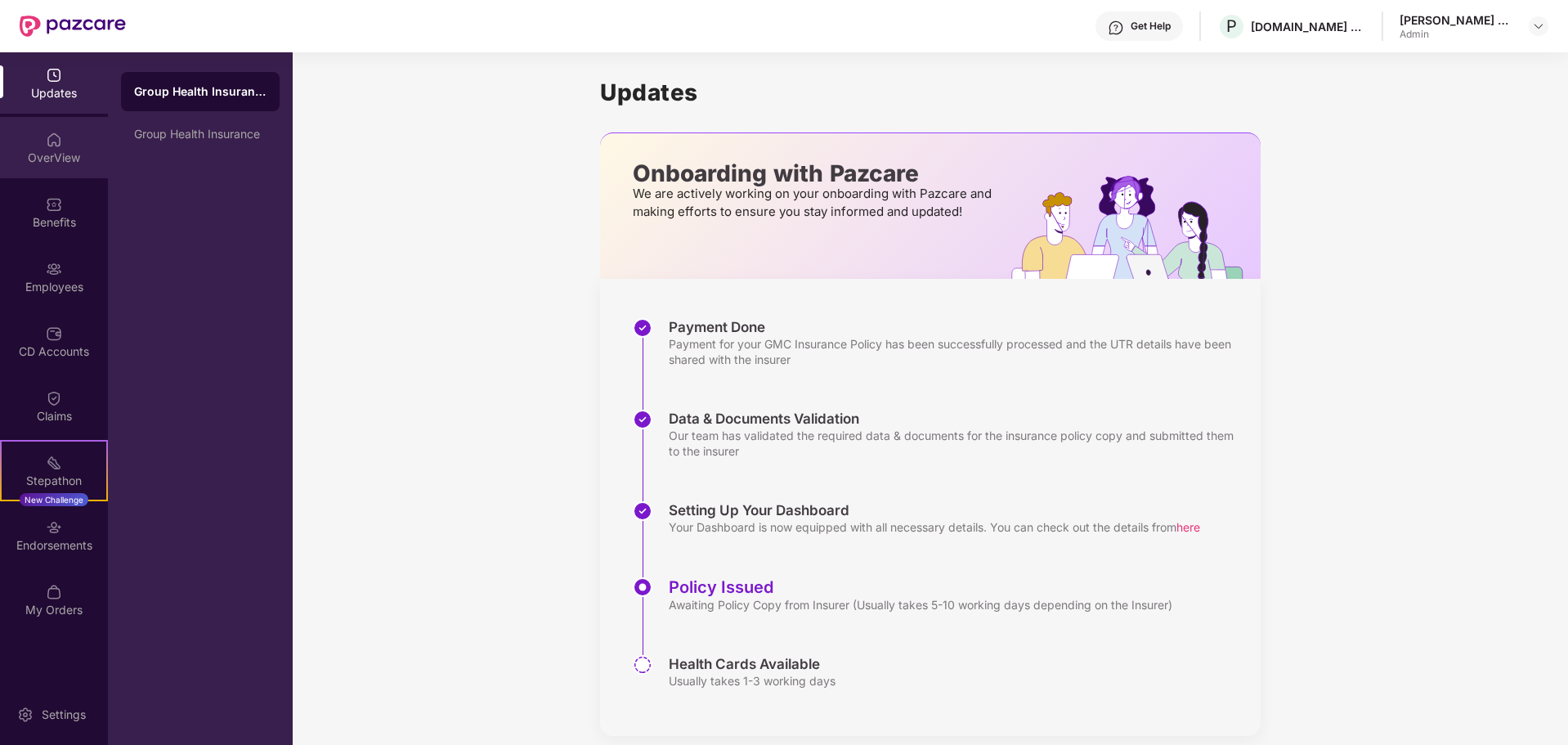
click at [63, 143] on div "OverView" at bounding box center [54, 147] width 108 height 61
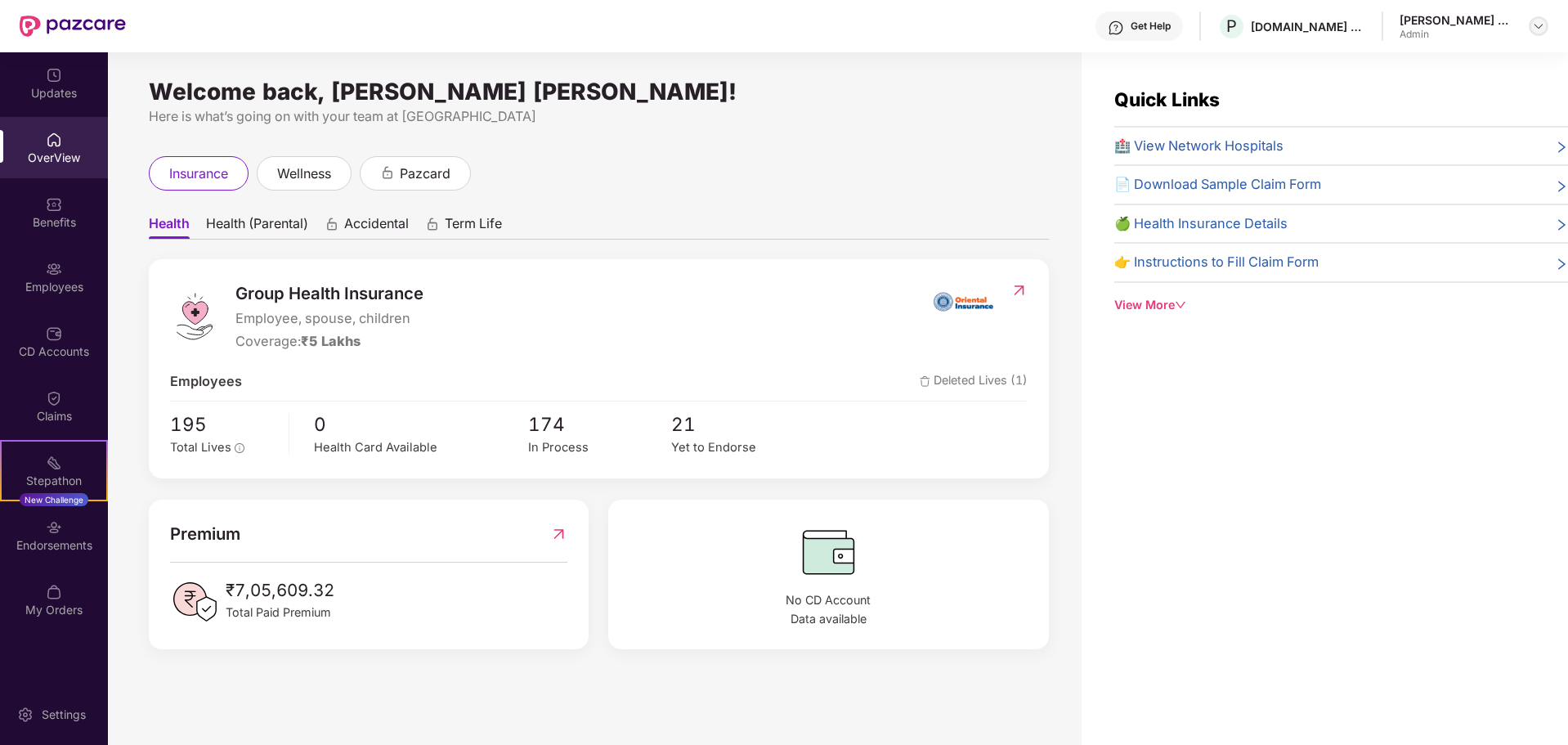
click at [1535, 30] on img at bounding box center [1538, 26] width 13 height 13
